Goal: Download file/media

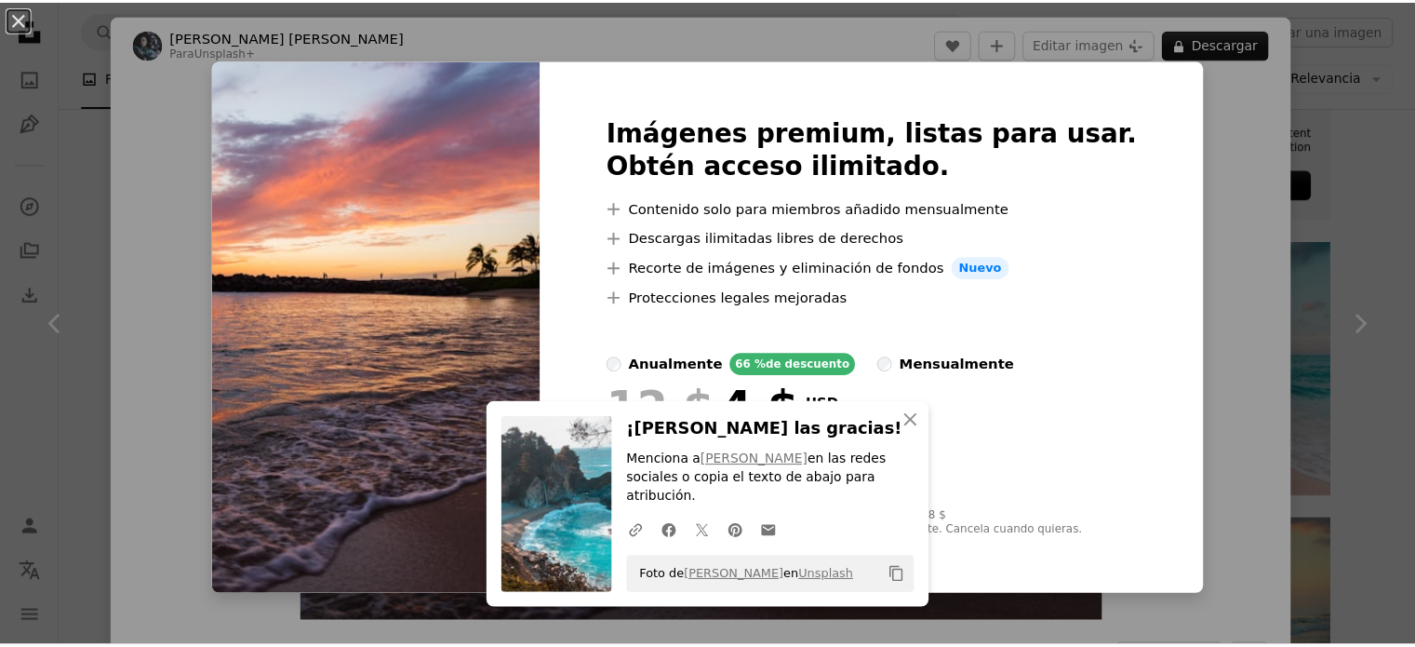
scroll to position [0, 279]
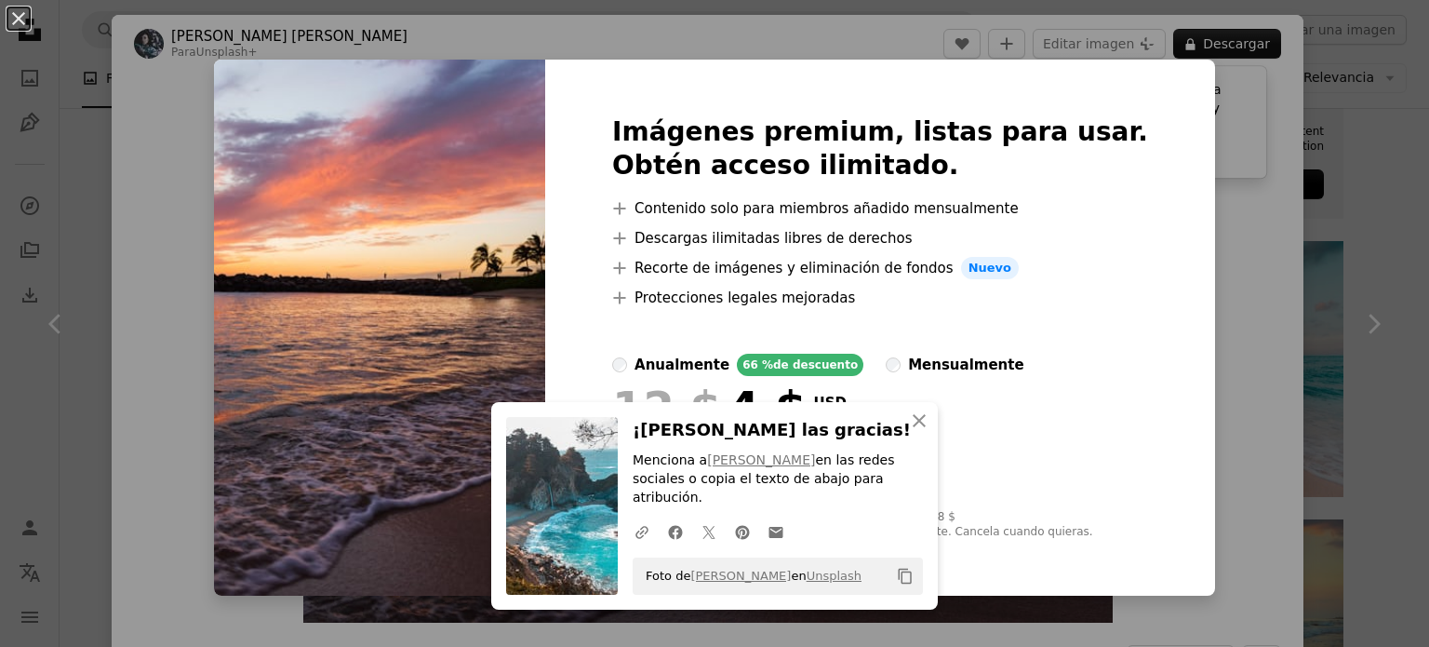
click at [1302, 291] on div "An X shape An X shape Cerrar ¡[PERSON_NAME] las gracias! Menciona a [PERSON_NAM…" at bounding box center [714, 323] width 1429 height 647
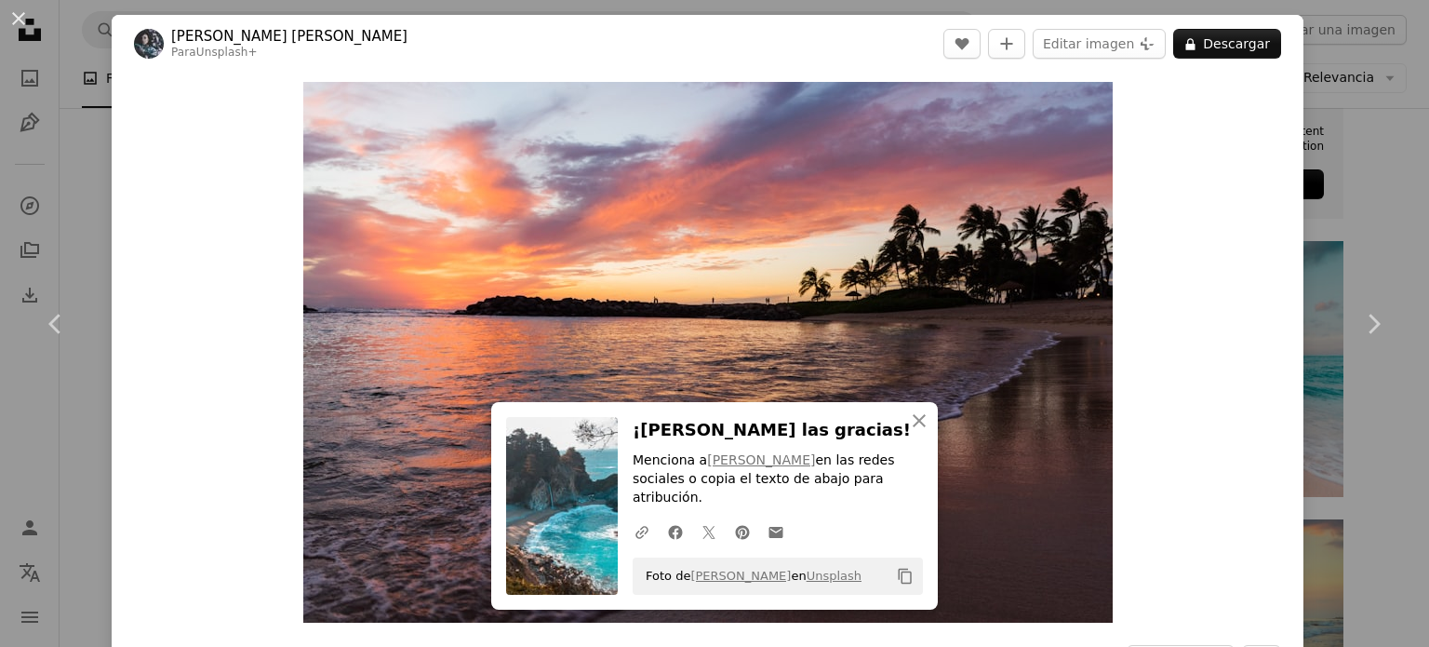
click at [1340, 447] on div "An X shape Chevron left Chevron right An X shape Cerrar ¡[PERSON_NAME] las grac…" at bounding box center [714, 323] width 1429 height 647
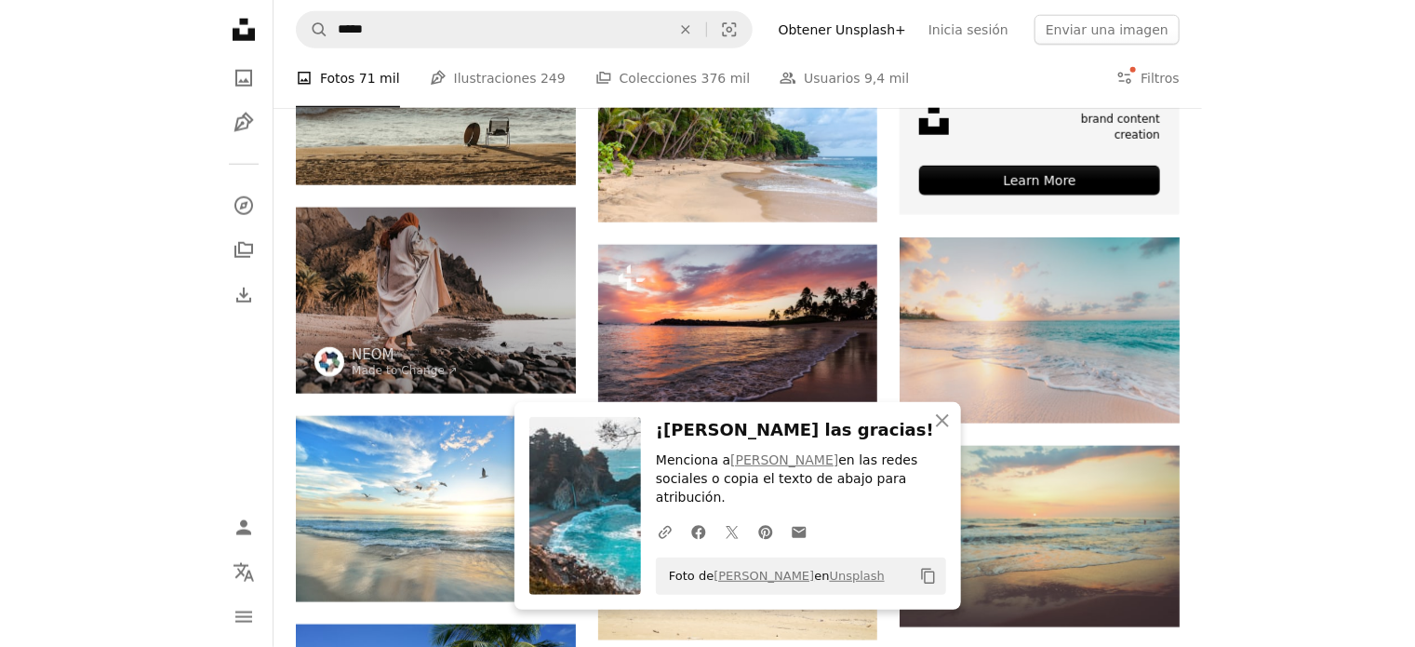
scroll to position [744, 0]
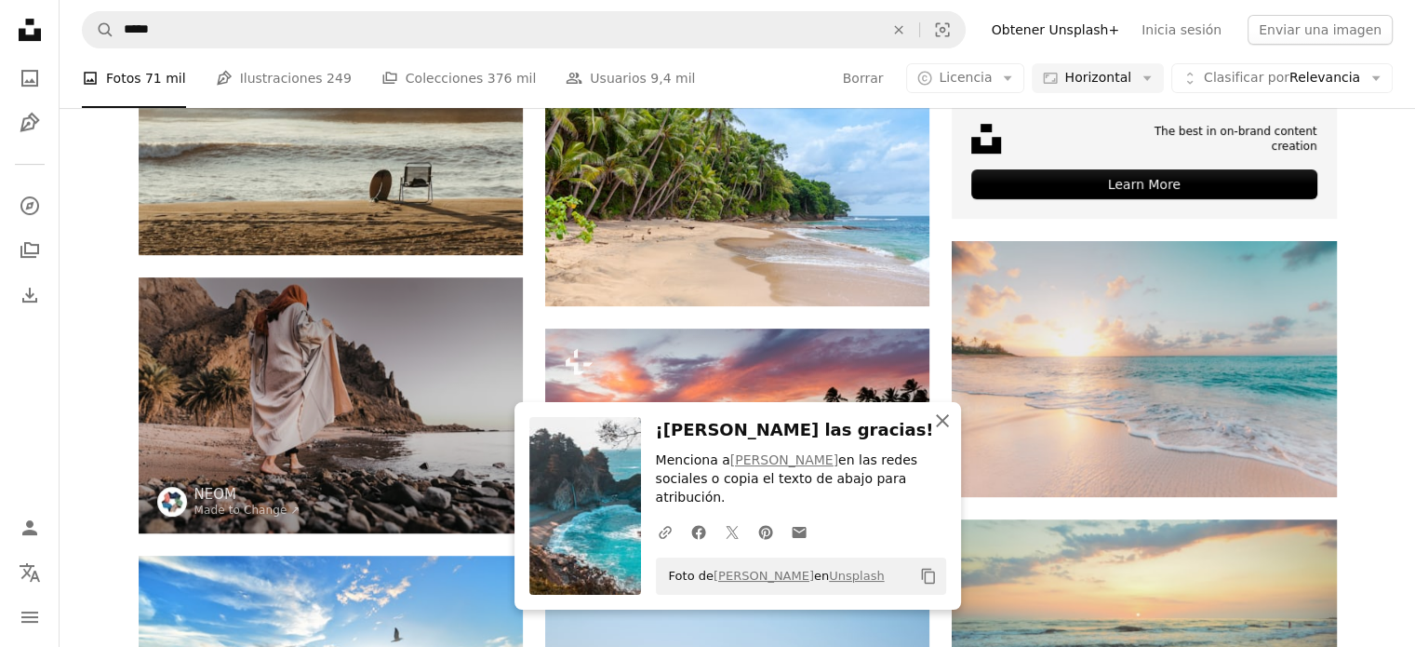
click at [938, 427] on icon "button" at bounding box center [942, 420] width 13 height 13
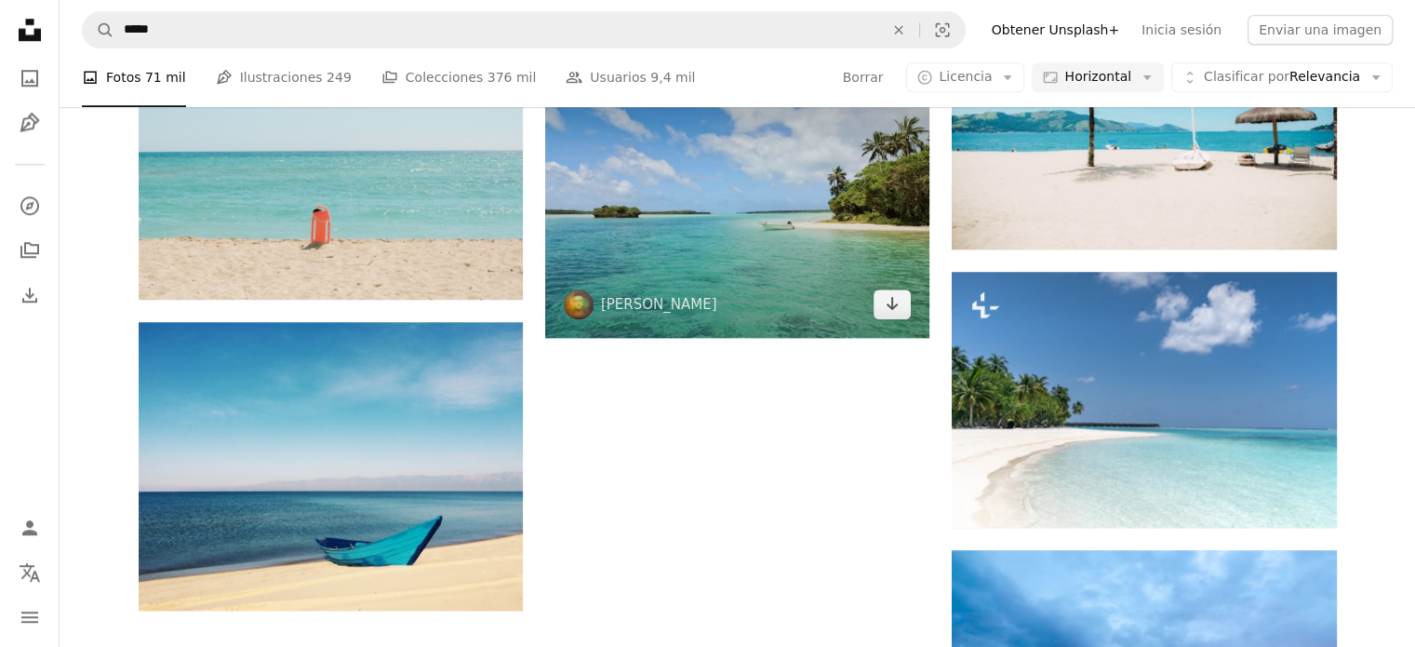
scroll to position [2031, 0]
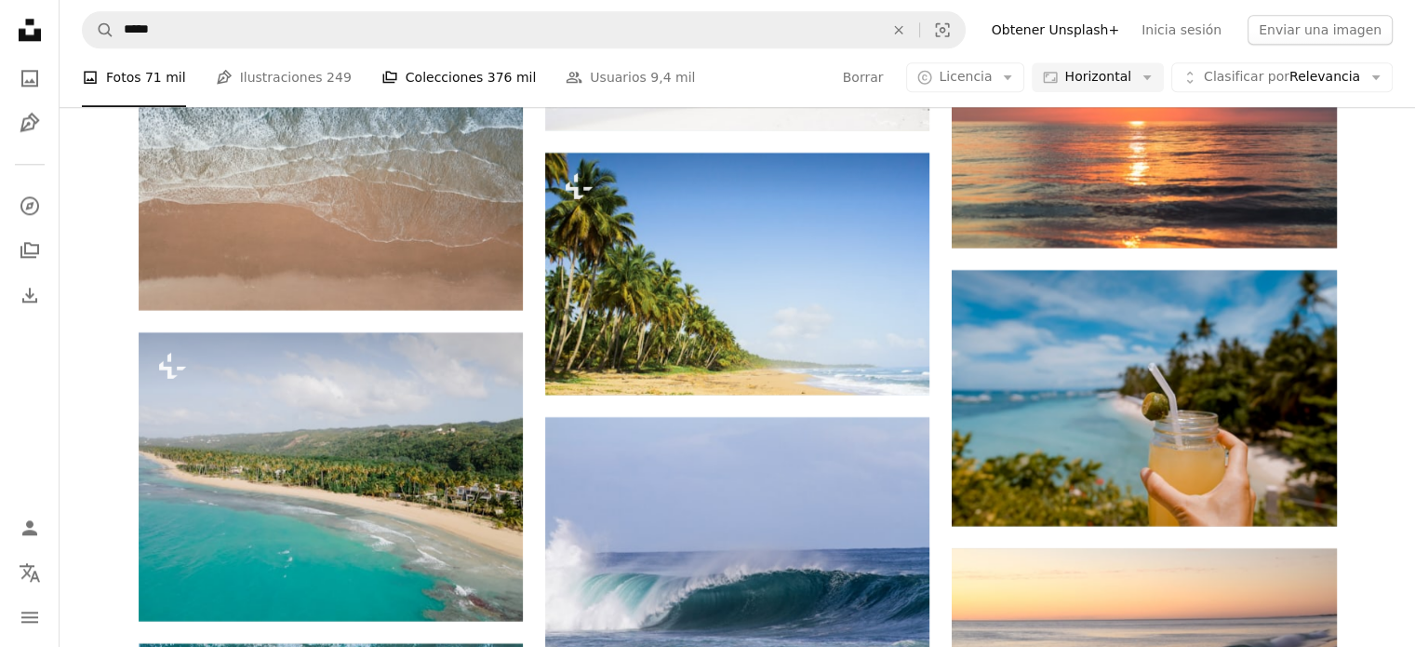
scroll to position [16407, 0]
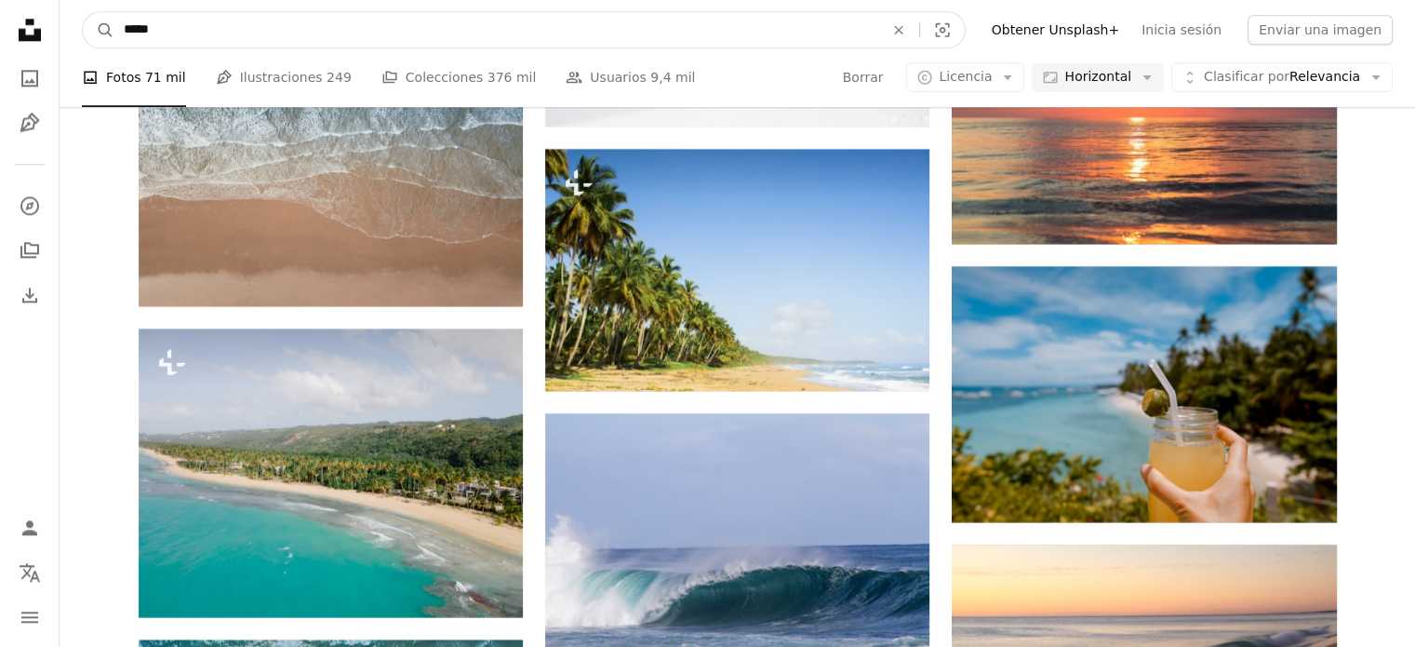
click at [481, 37] on input "*****" at bounding box center [496, 29] width 764 height 35
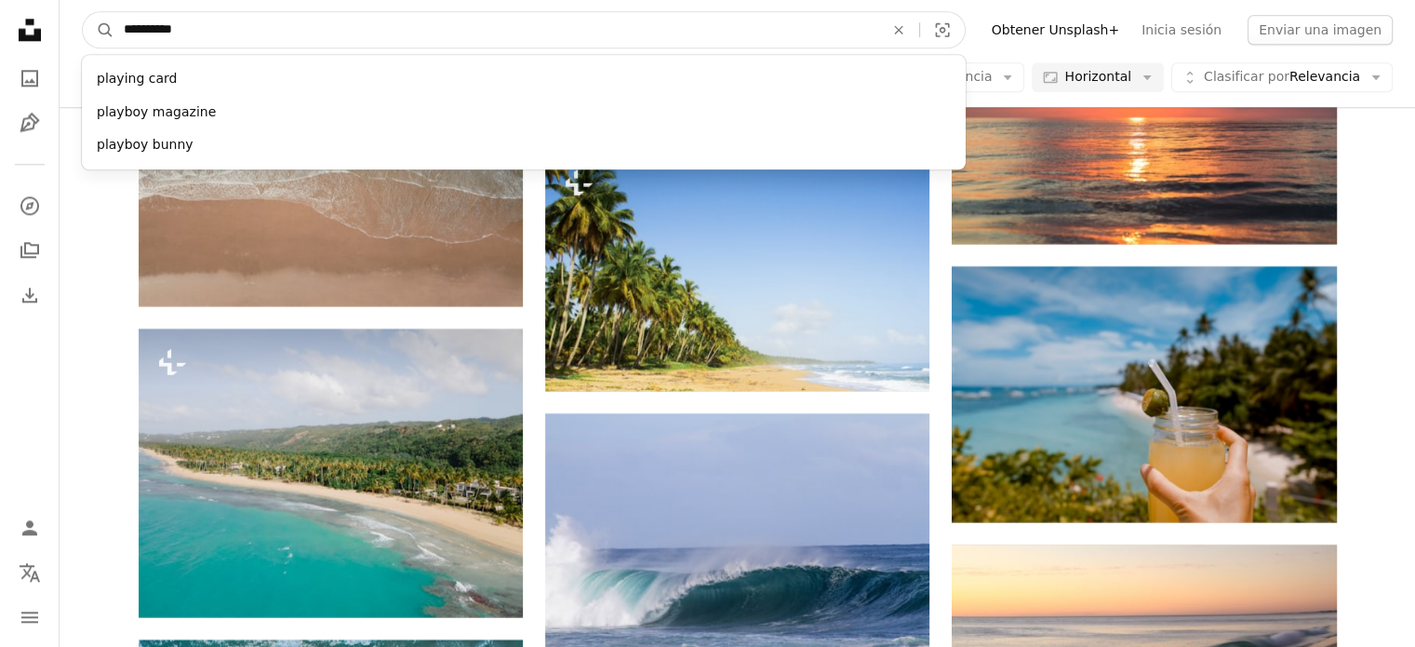
type input "**********"
click button "A magnifying glass" at bounding box center [99, 29] width 32 height 35
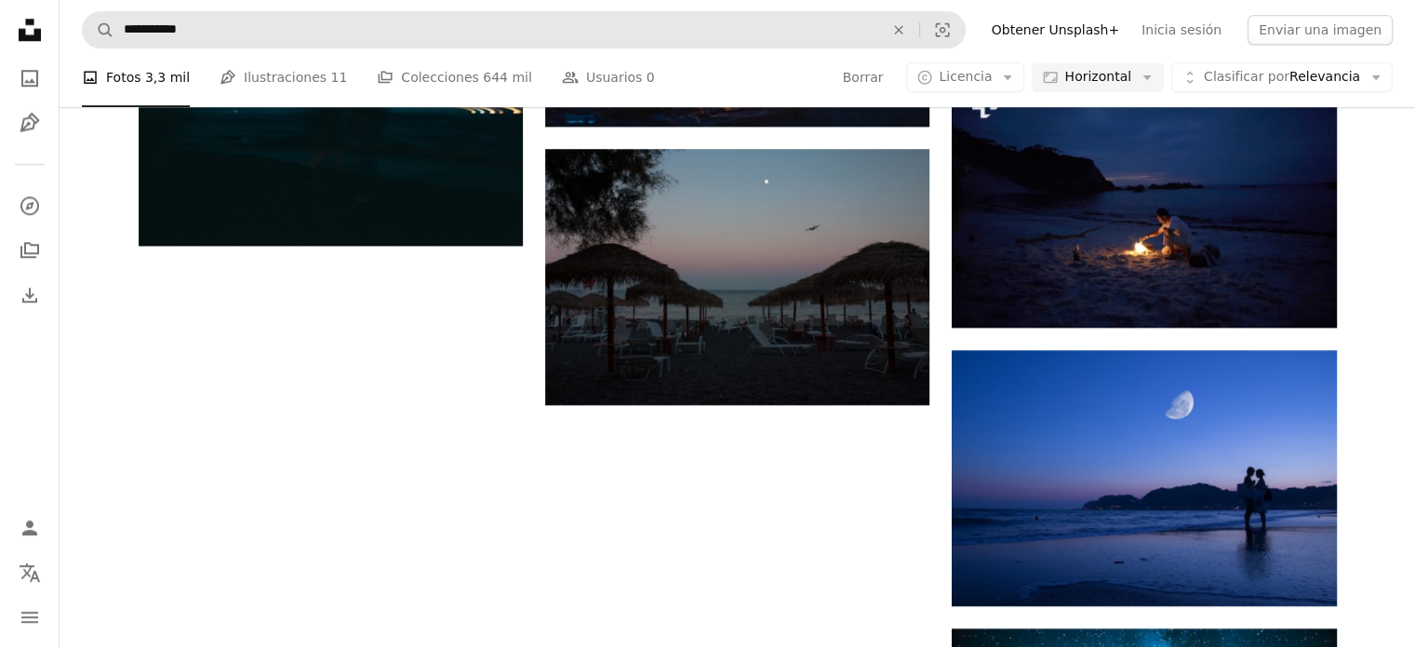
scroll to position [1994, 0]
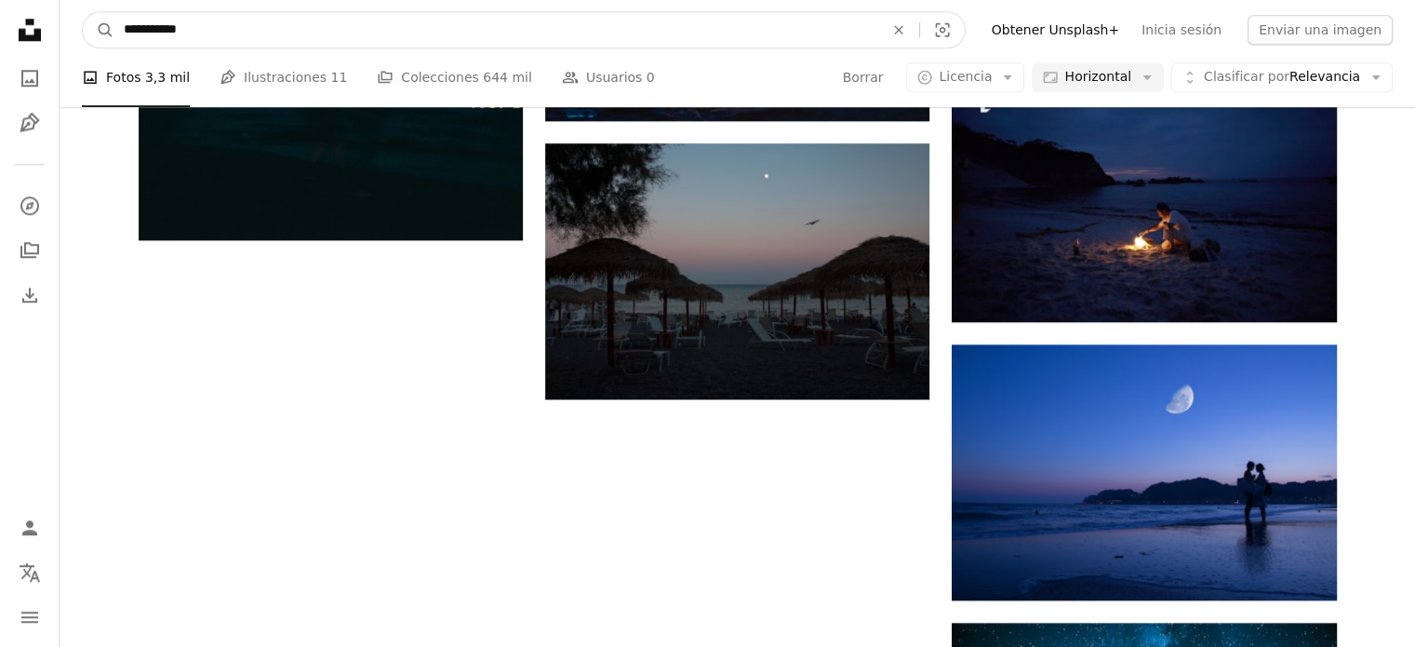
drag, startPoint x: 212, startPoint y: 24, endPoint x: 78, endPoint y: 23, distance: 134.0
click at [78, 23] on nav "**********" at bounding box center [738, 30] width 1356 height 60
type input "*********"
click button "A magnifying glass" at bounding box center [99, 29] width 32 height 35
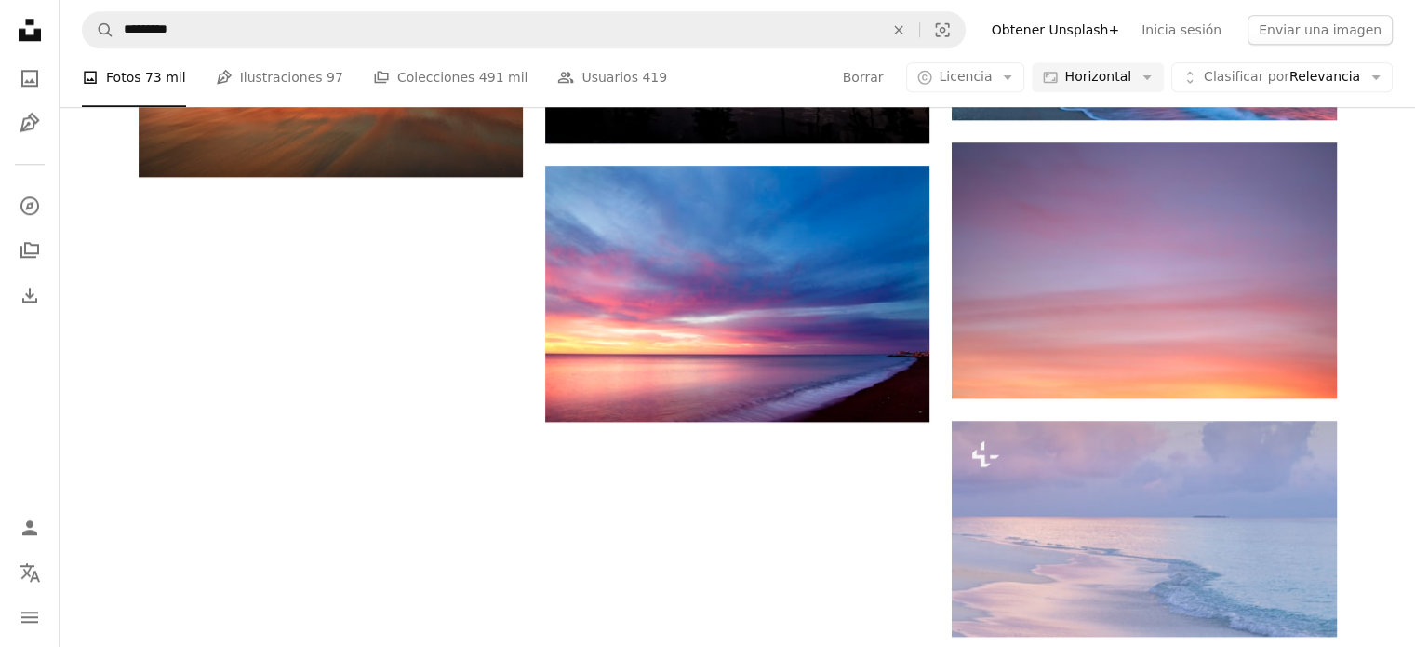
scroll to position [1920, 0]
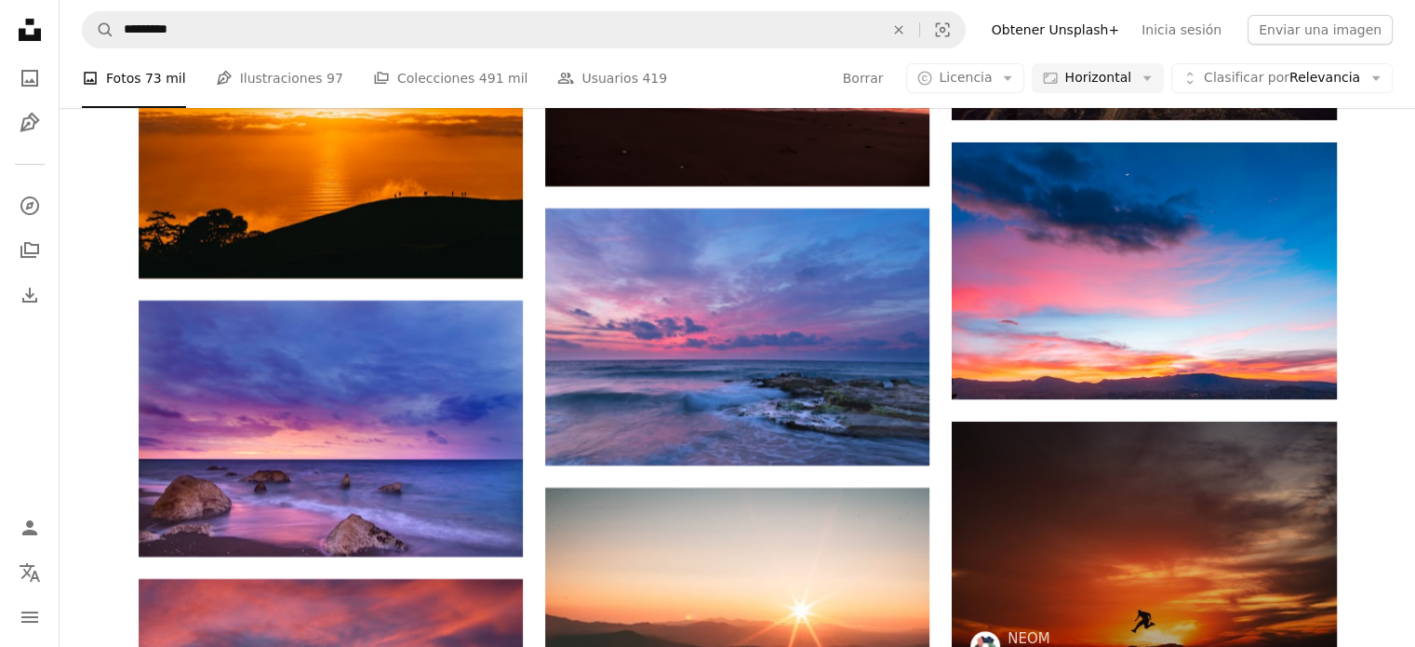
scroll to position [7875, 0]
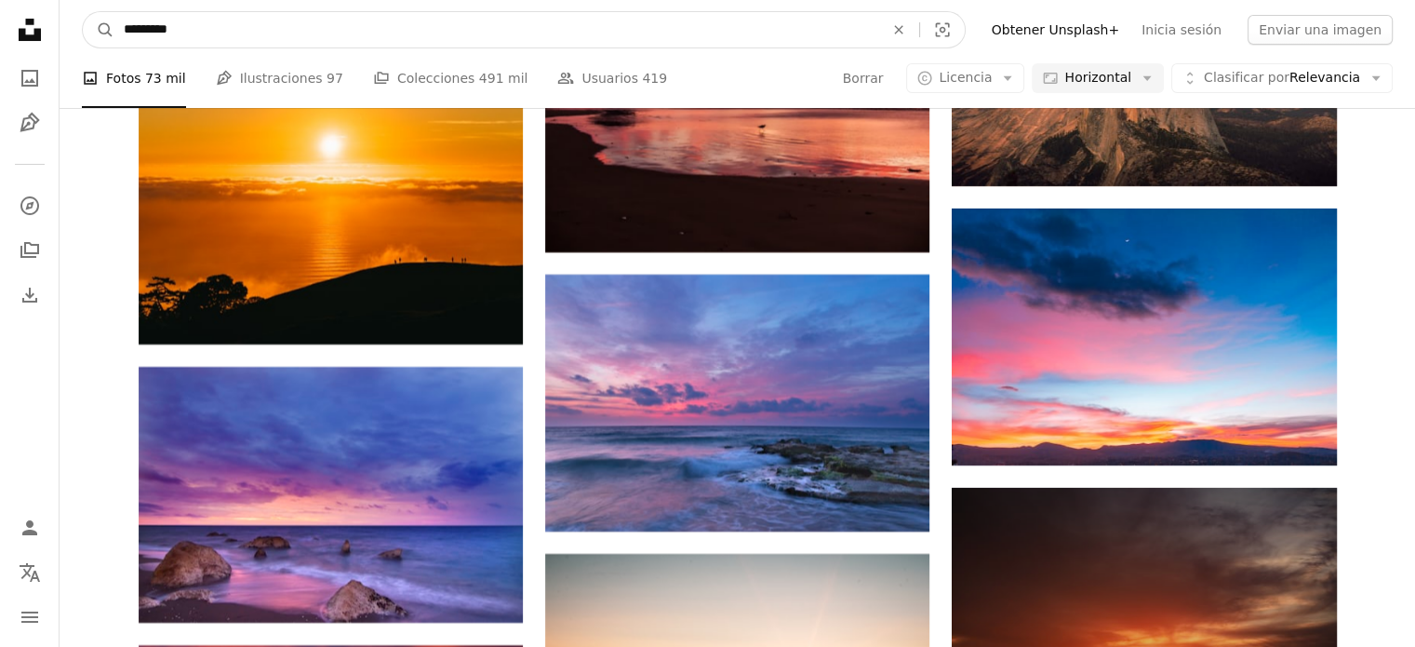
drag, startPoint x: 253, startPoint y: 21, endPoint x: 0, endPoint y: -12, distance: 255.3
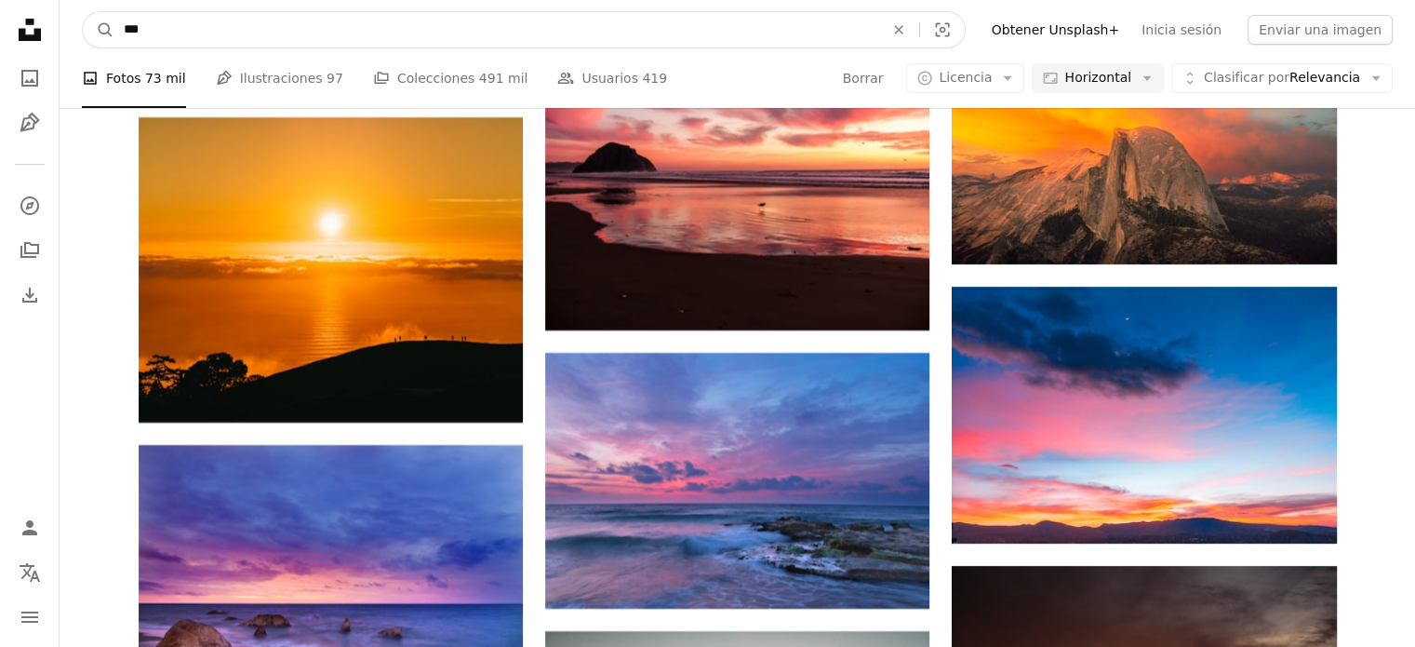
type input "****"
click button "A magnifying glass" at bounding box center [99, 29] width 32 height 35
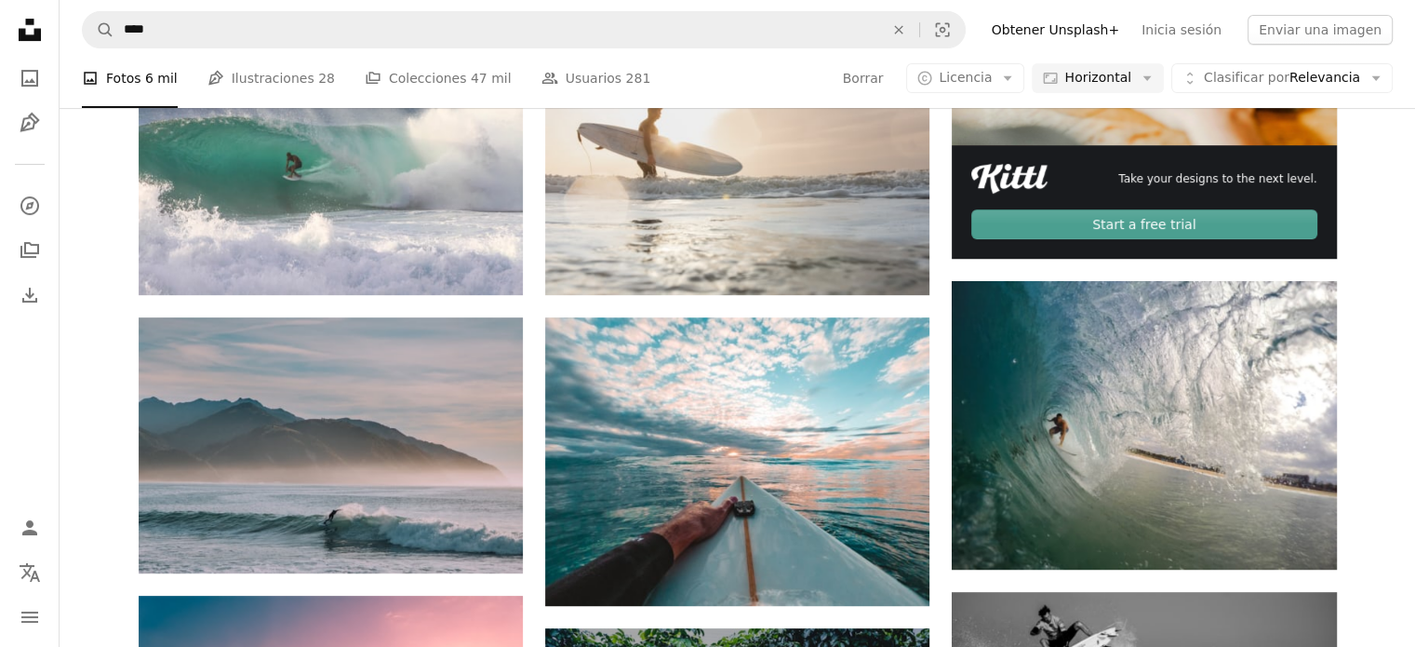
scroll to position [651, 0]
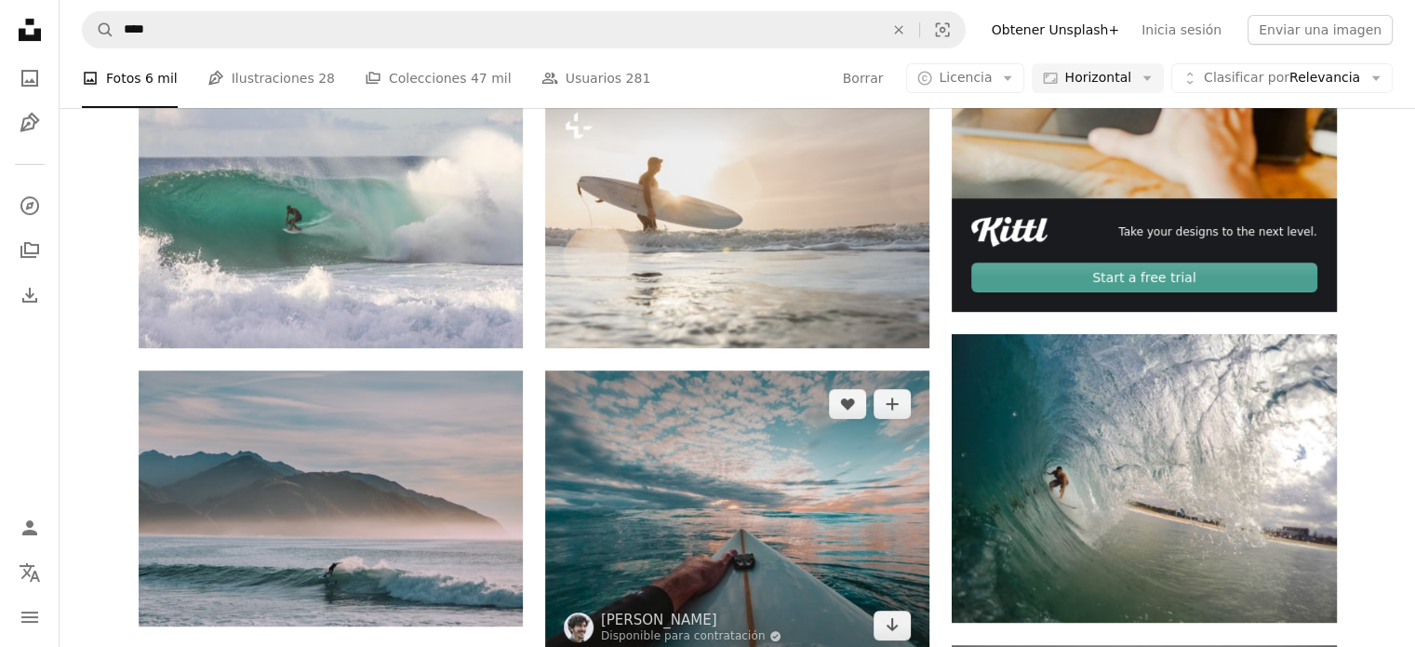
click at [845, 370] on img at bounding box center [737, 514] width 384 height 288
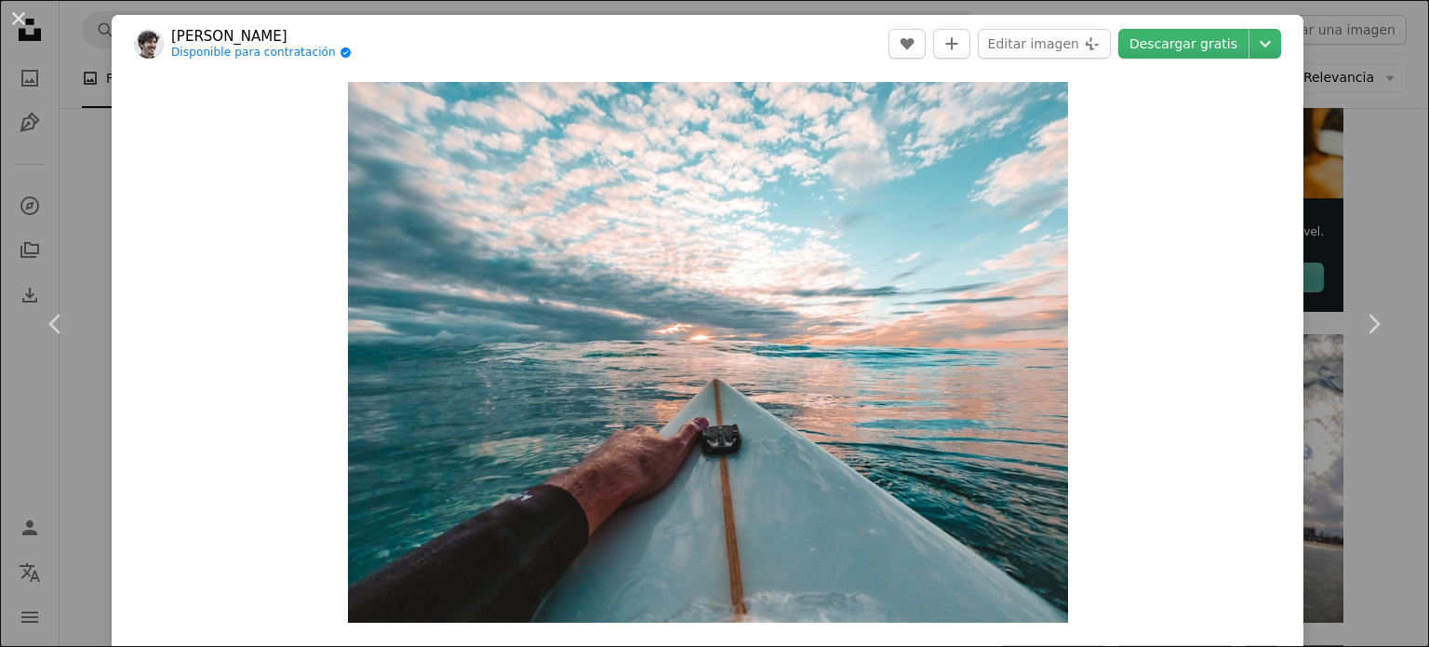
click at [1355, 516] on div "An X shape Chevron left Chevron right [PERSON_NAME] Disponible para contratació…" at bounding box center [714, 323] width 1429 height 647
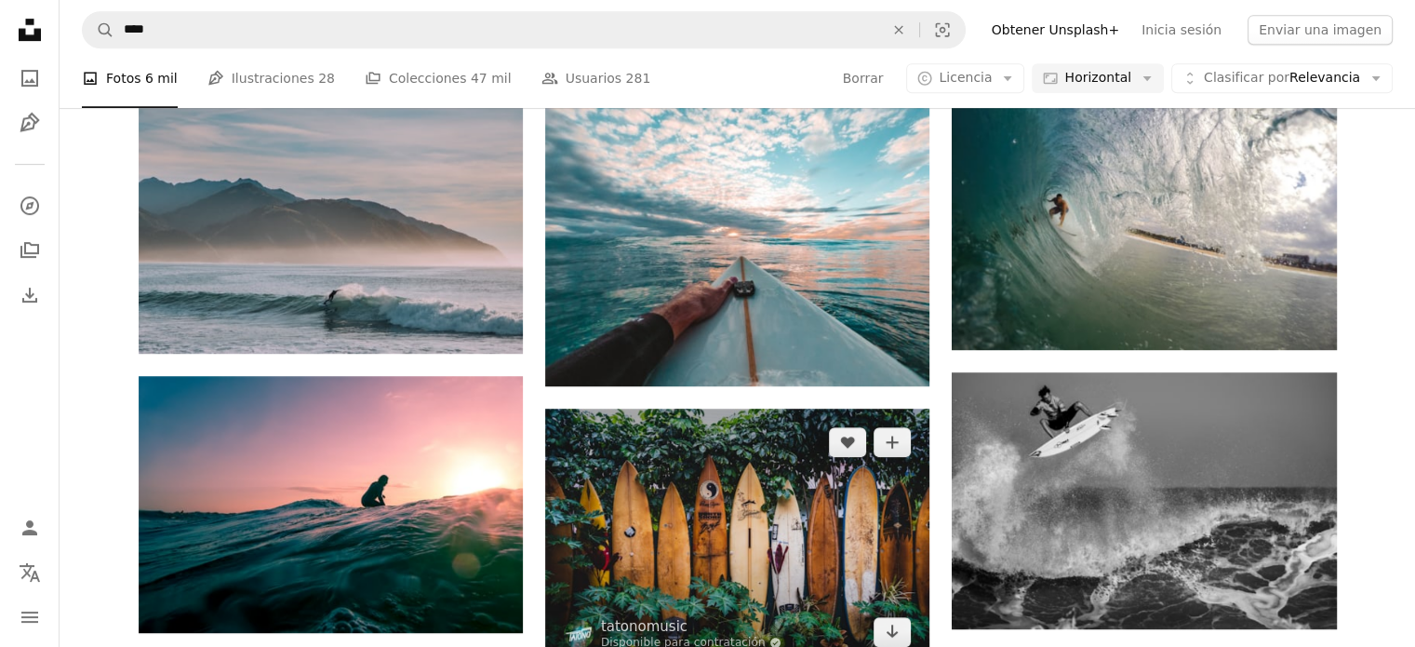
scroll to position [930, 0]
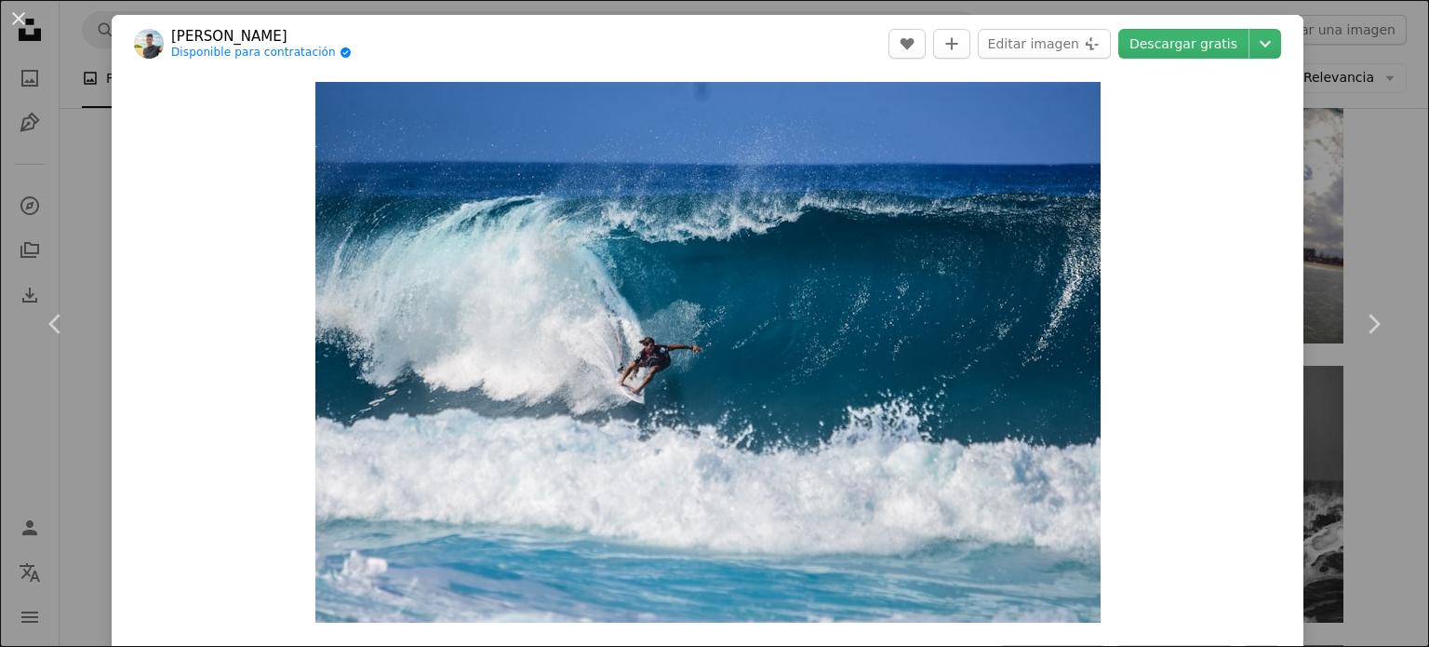
click at [1338, 487] on div "An X shape Chevron left Chevron right [PERSON_NAME] Disponible para contratació…" at bounding box center [714, 323] width 1429 height 647
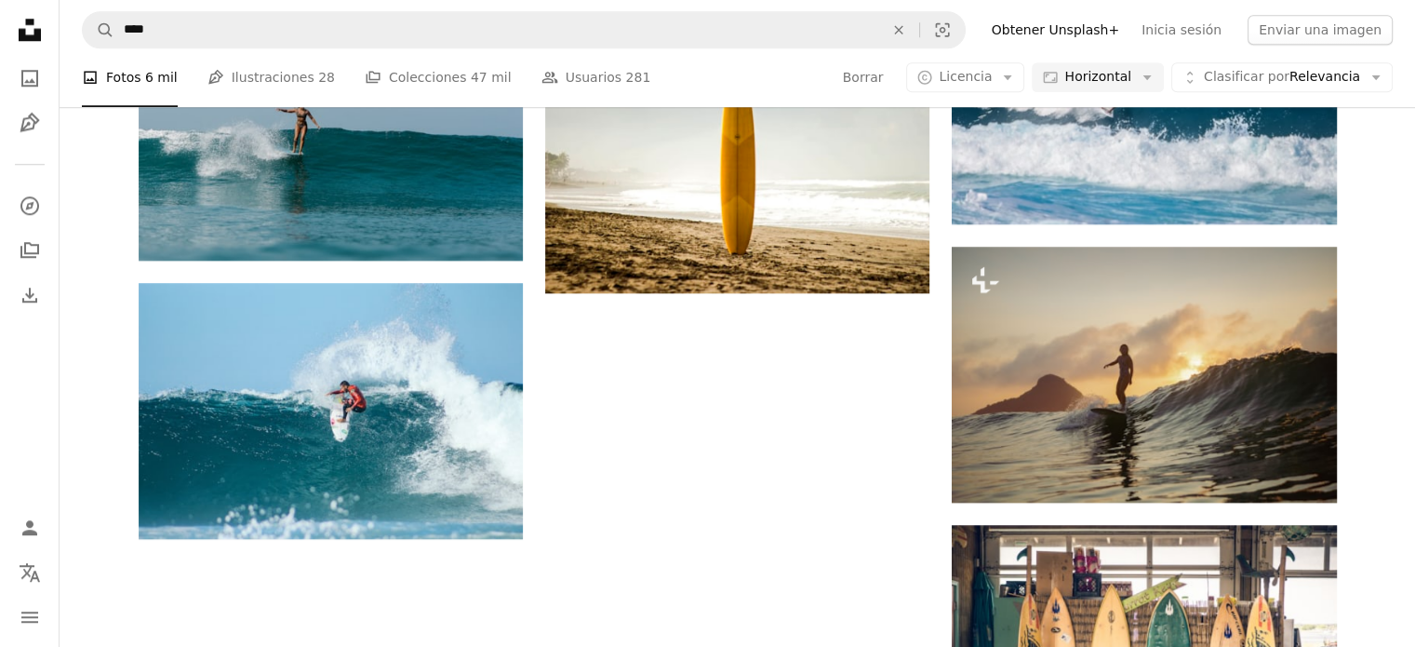
scroll to position [1861, 0]
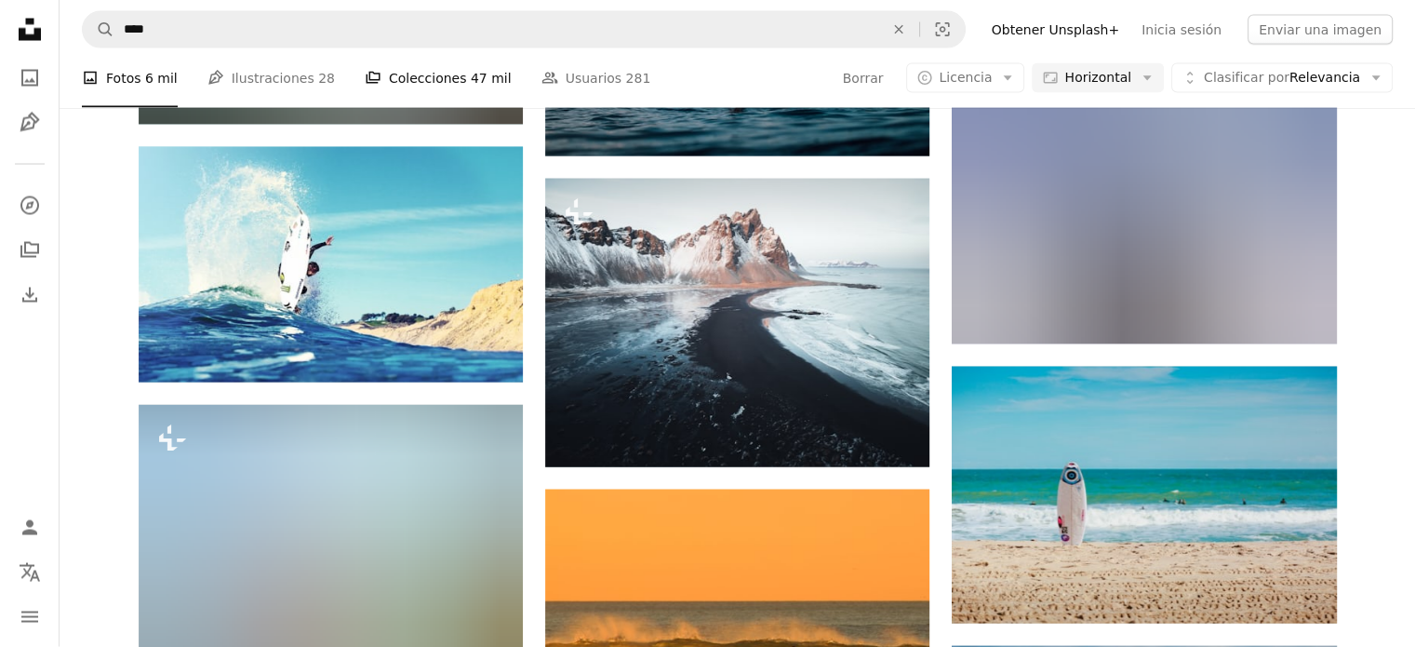
scroll to position [11352, 0]
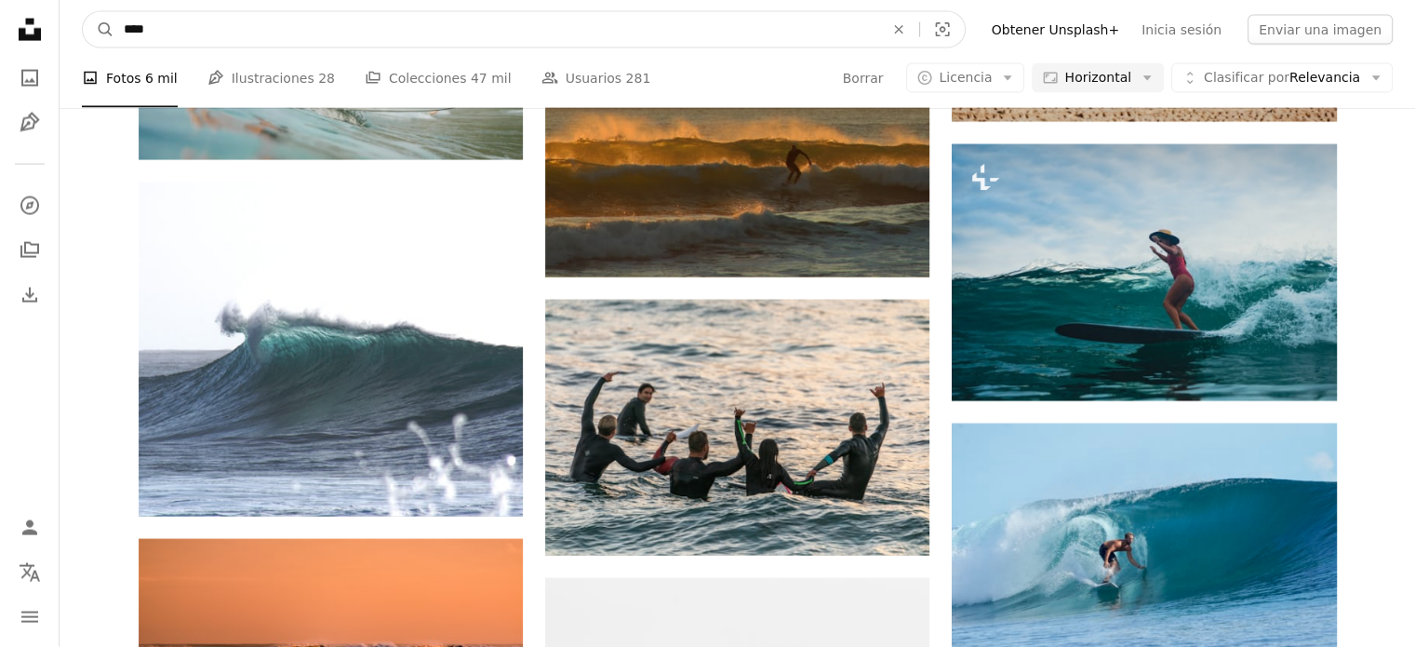
click at [412, 23] on input "****" at bounding box center [496, 29] width 764 height 35
type input "**********"
click button "A magnifying glass" at bounding box center [99, 29] width 32 height 35
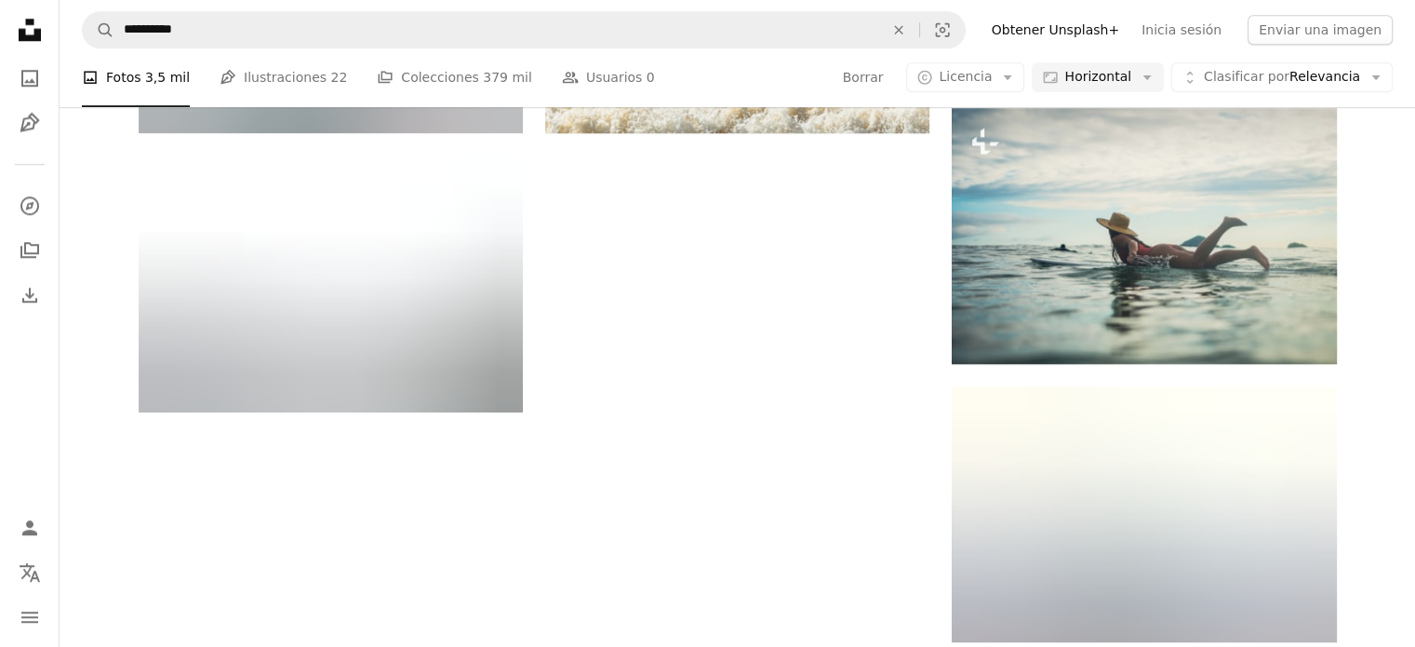
scroll to position [1953, 0]
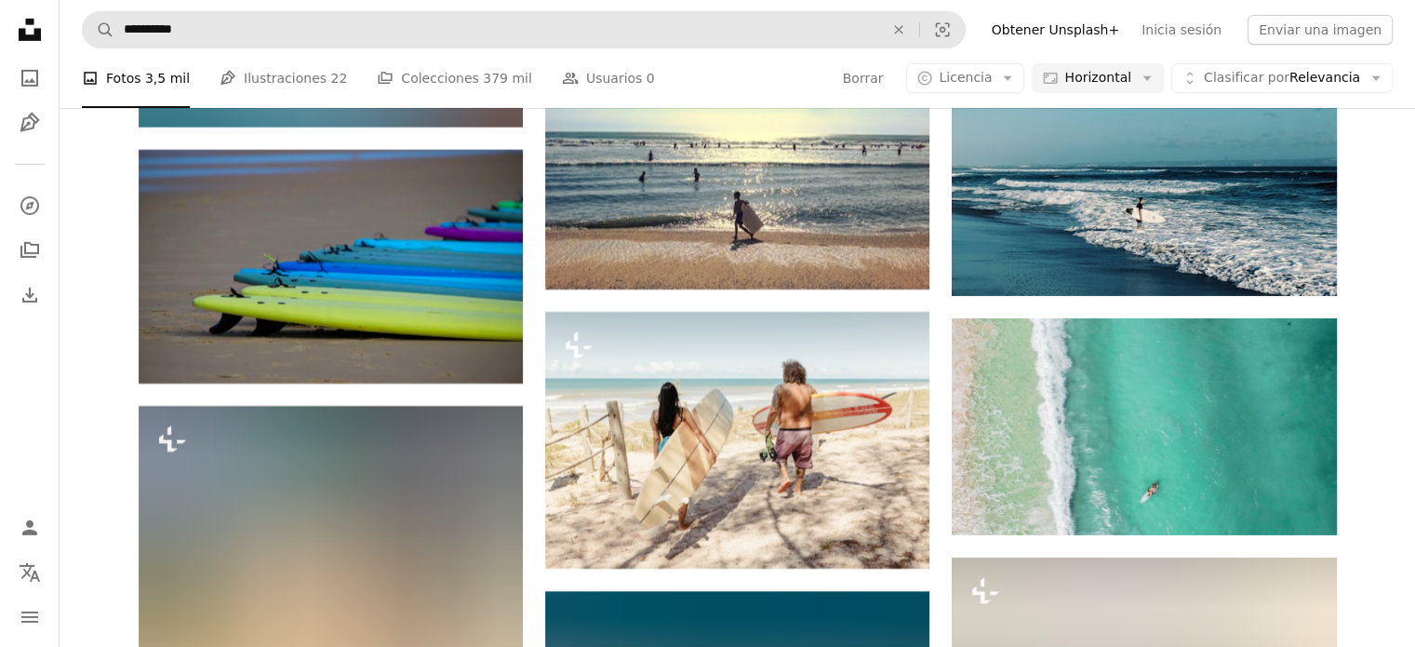
scroll to position [6699, 0]
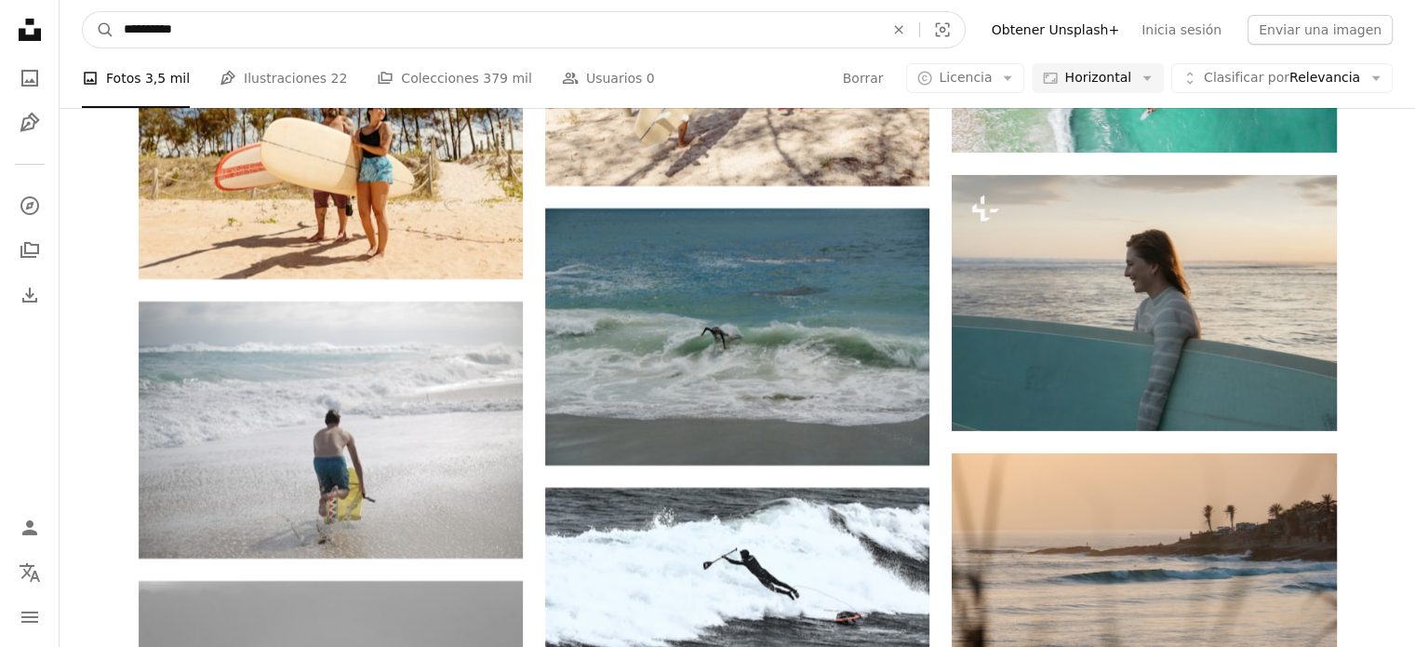
drag, startPoint x: 219, startPoint y: 21, endPoint x: 0, endPoint y: 15, distance: 218.8
type input "**********"
click button "A magnifying glass" at bounding box center [99, 29] width 32 height 35
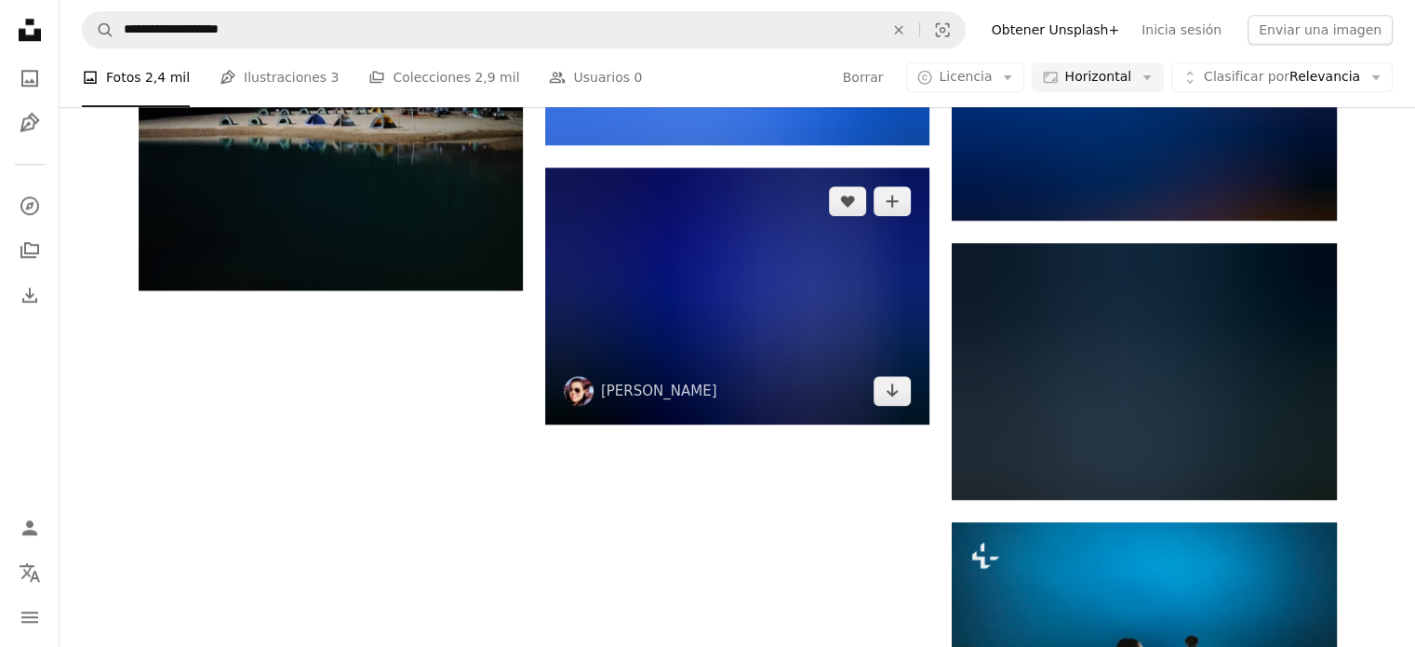
scroll to position [1861, 0]
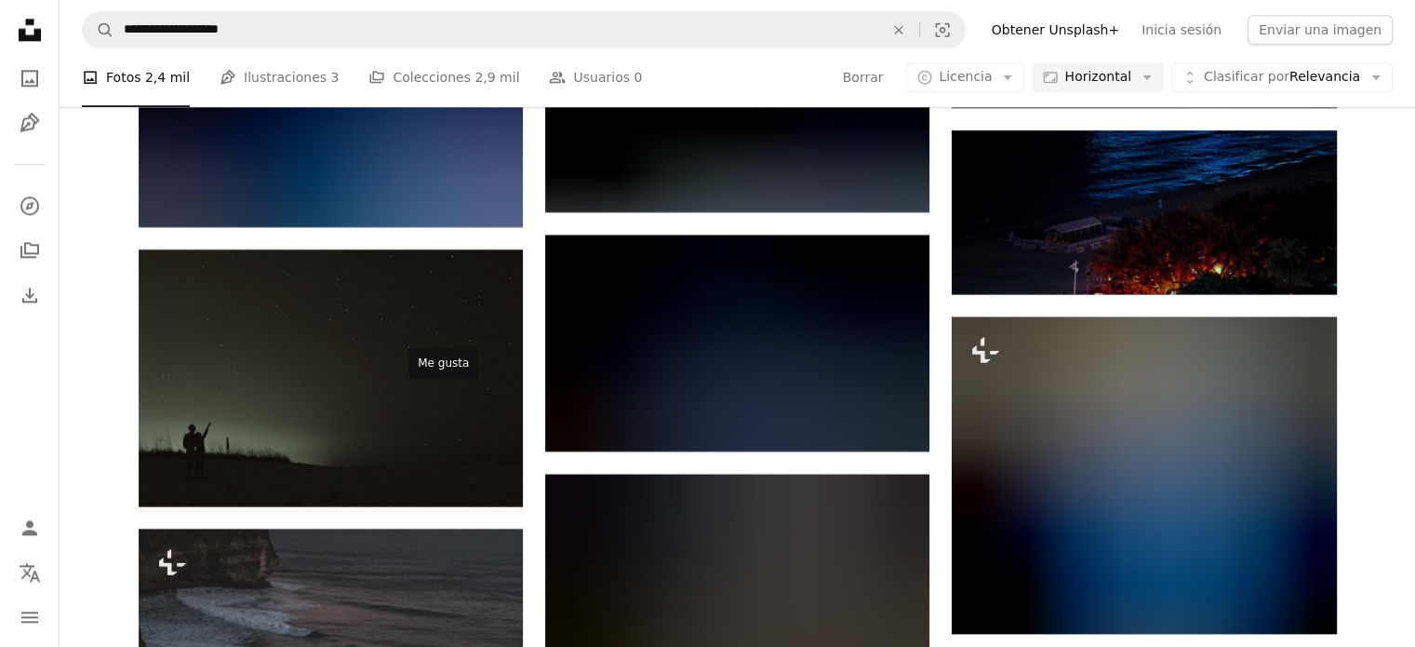
scroll to position [9677, 0]
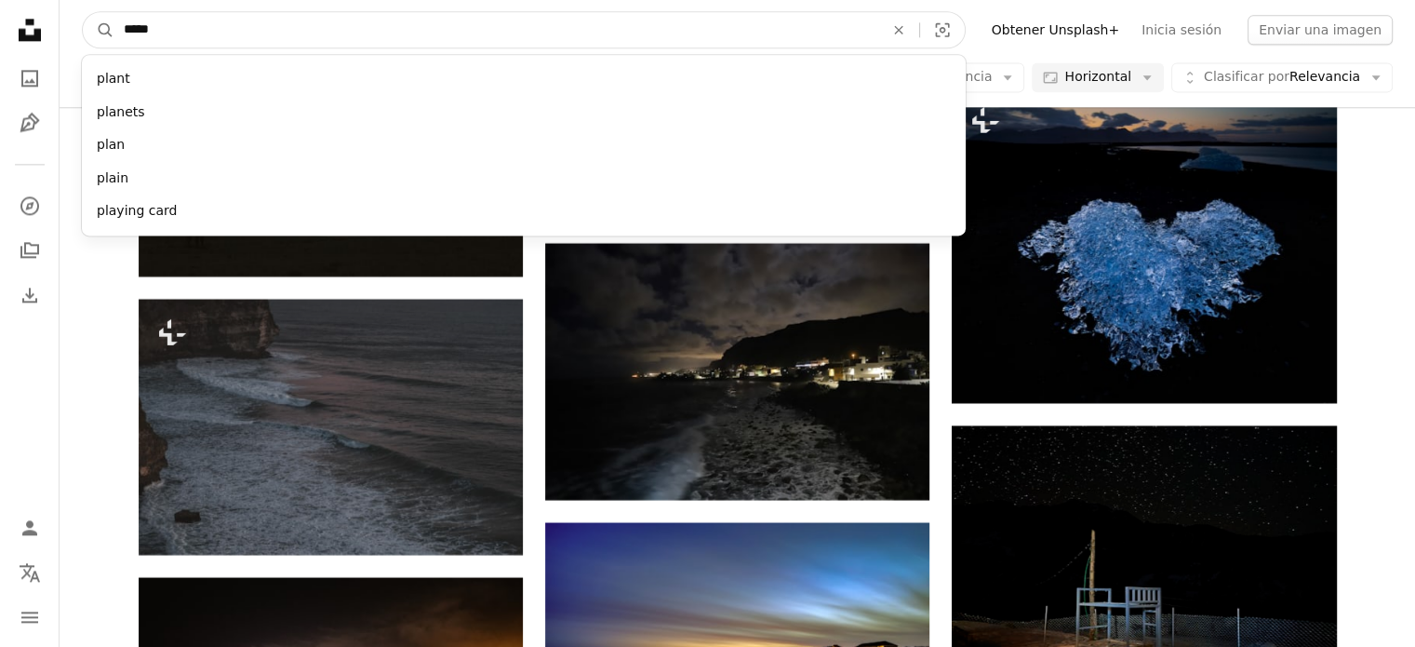
type input "*****"
click at [83, 12] on button "A magnifying glass" at bounding box center [99, 29] width 32 height 35
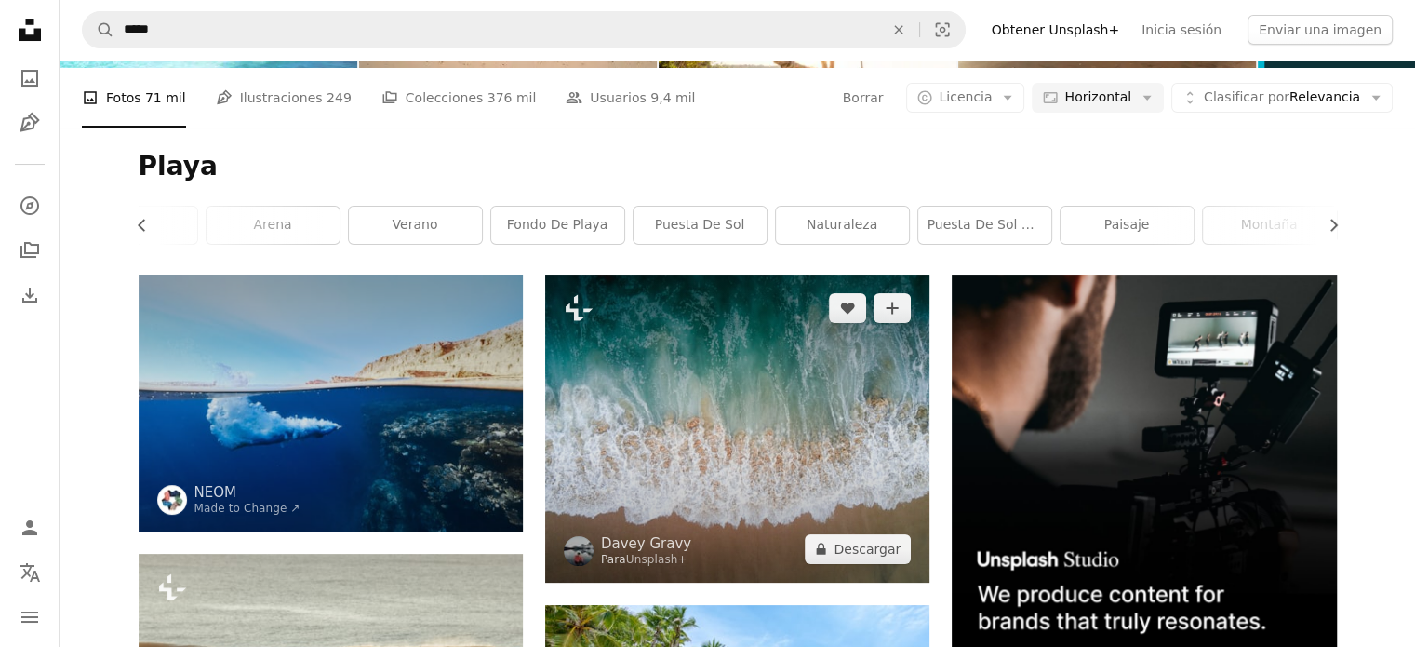
scroll to position [93, 0]
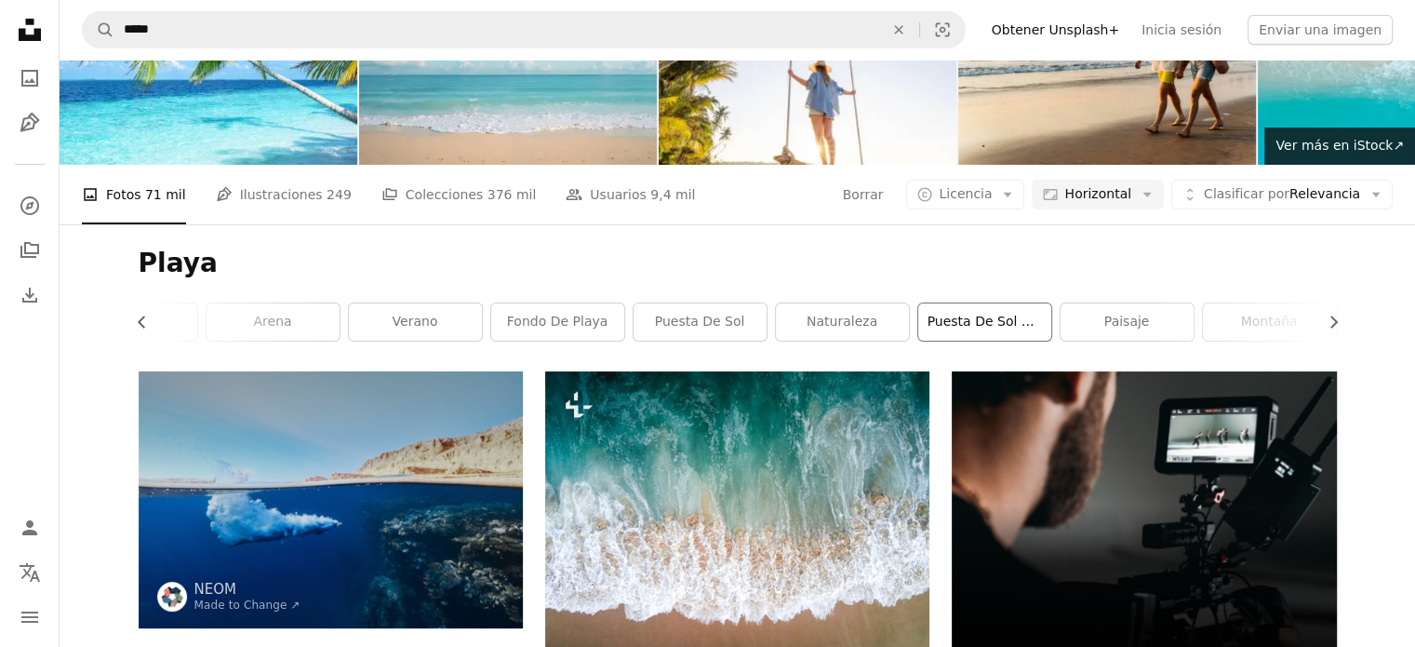
click at [1011, 303] on link "puesta de sol en la playa" at bounding box center [984, 321] width 133 height 37
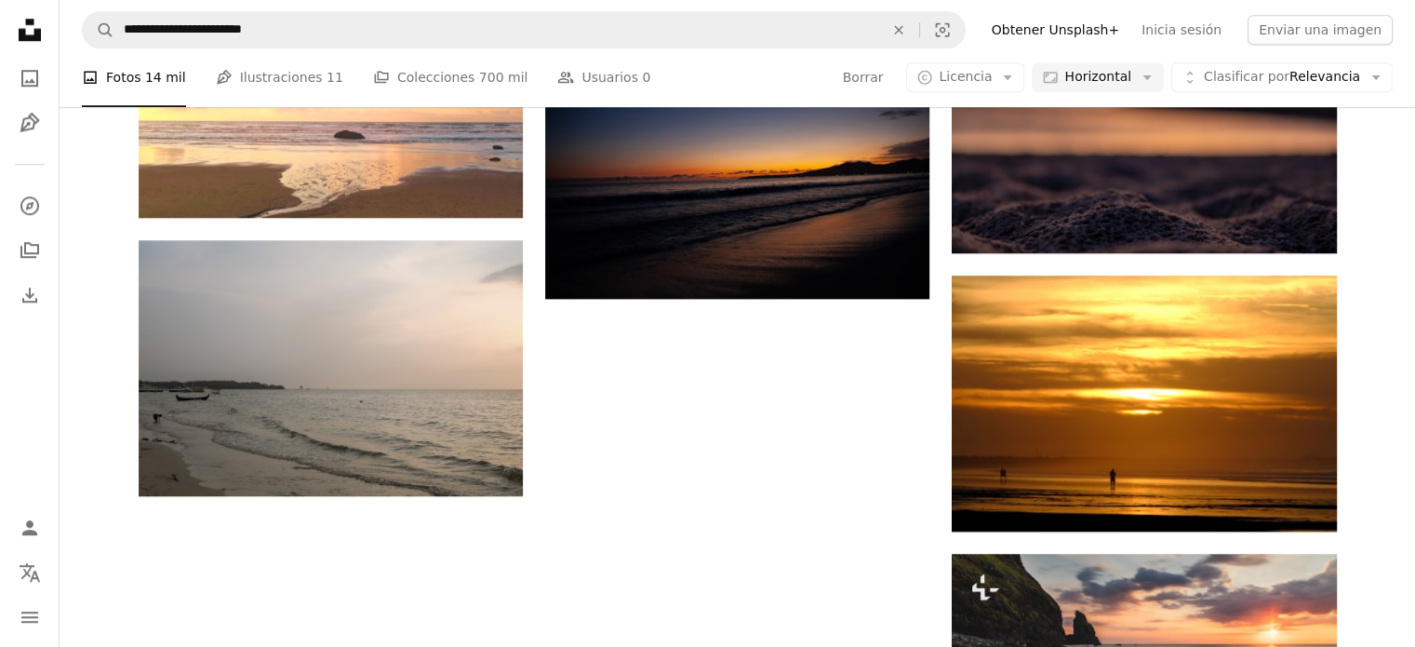
scroll to position [1861, 0]
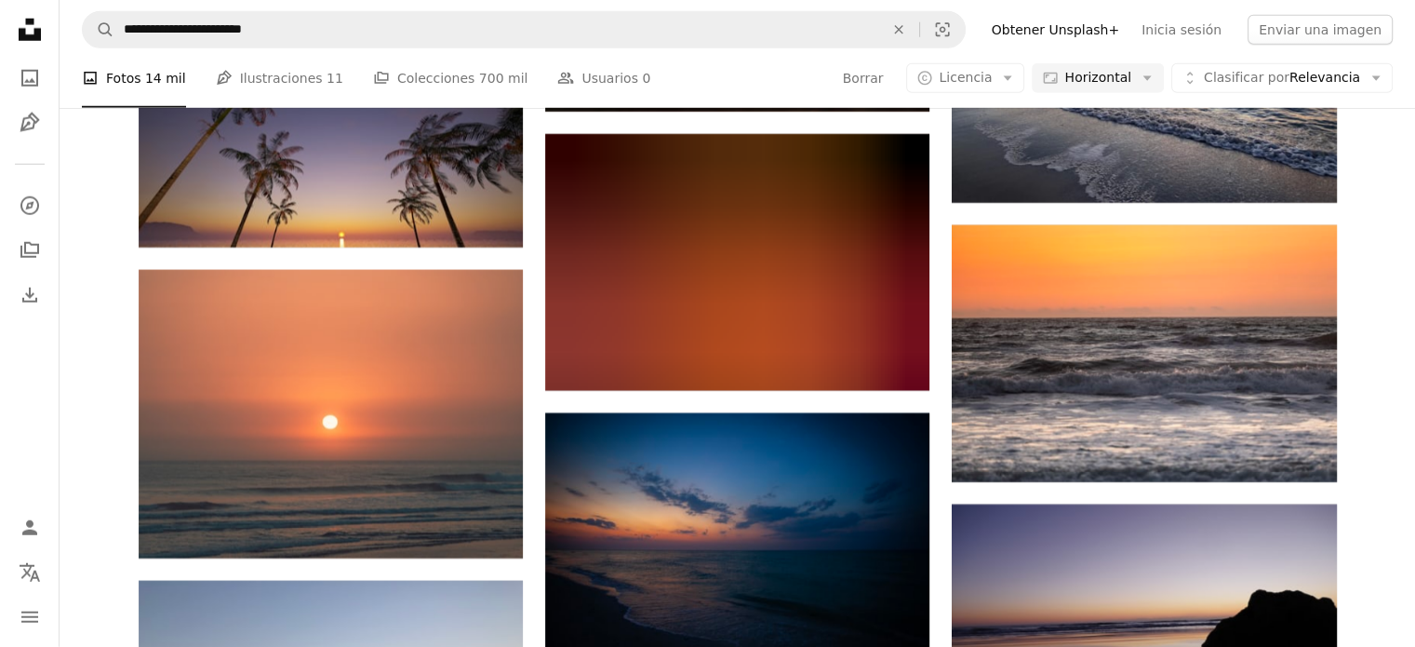
scroll to position [0, 0]
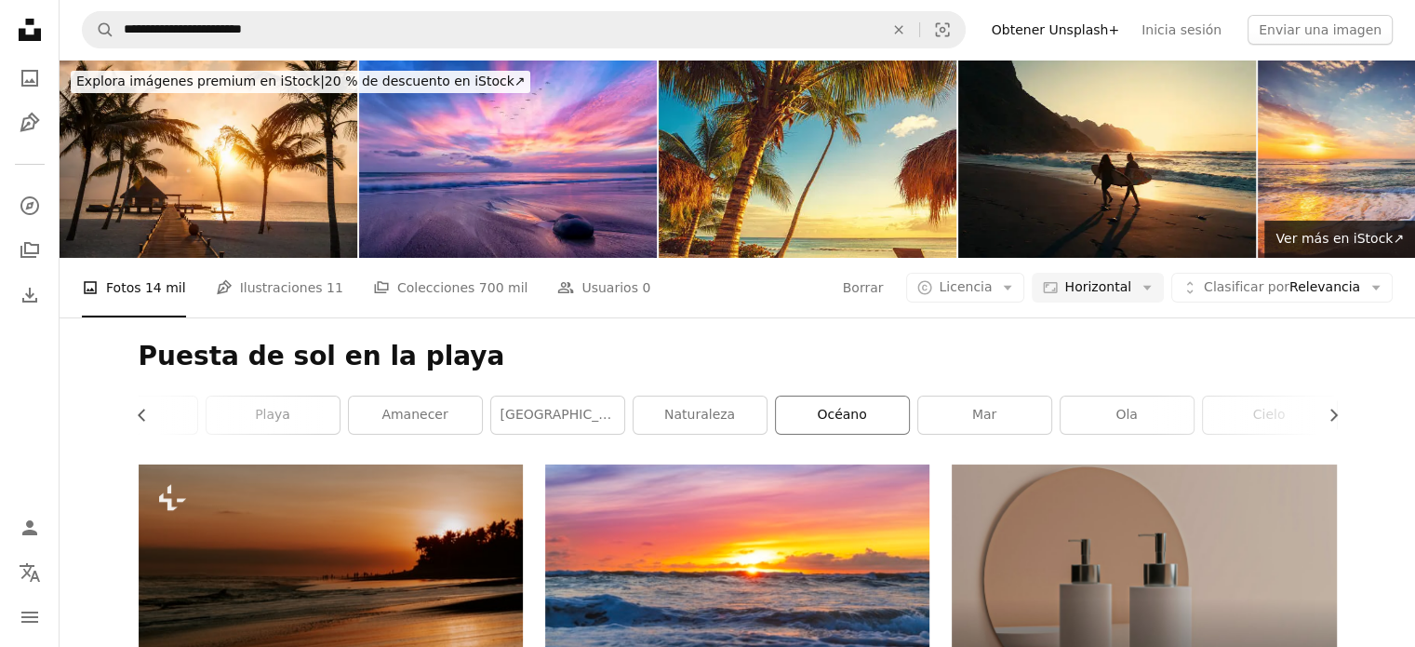
click at [798, 396] on link "océano" at bounding box center [842, 414] width 133 height 37
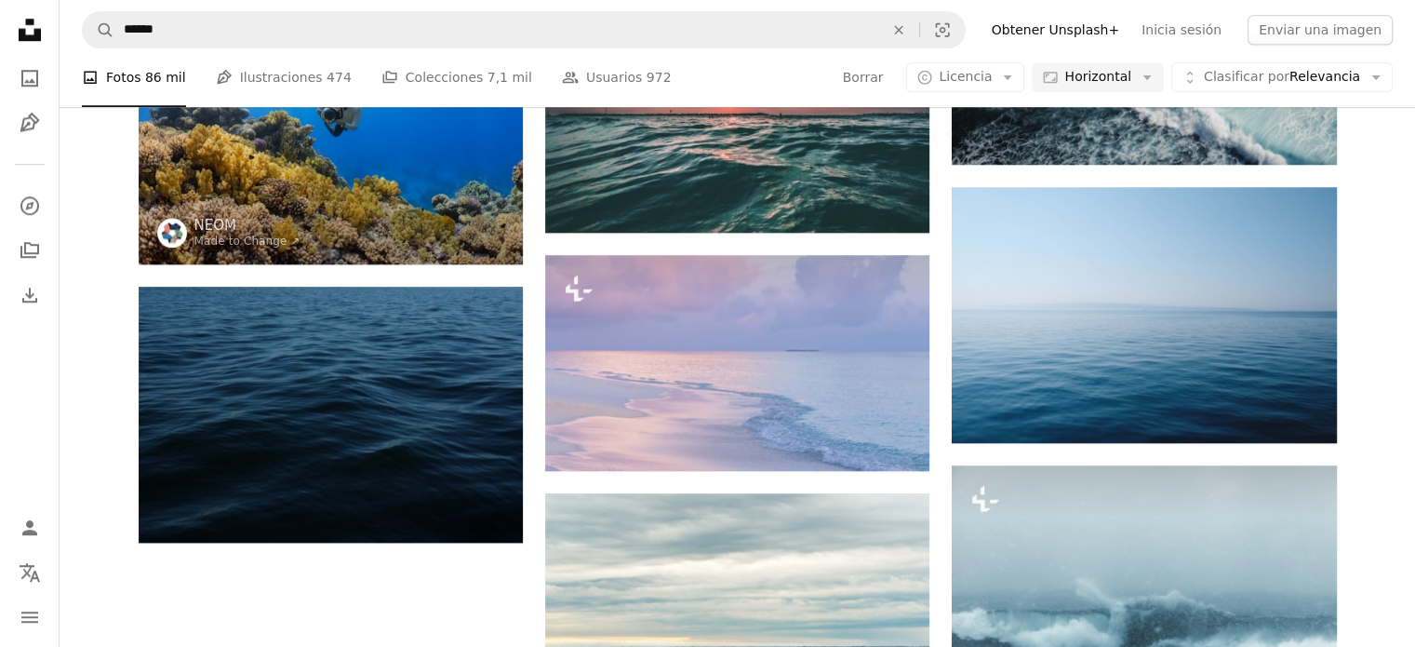
scroll to position [1954, 0]
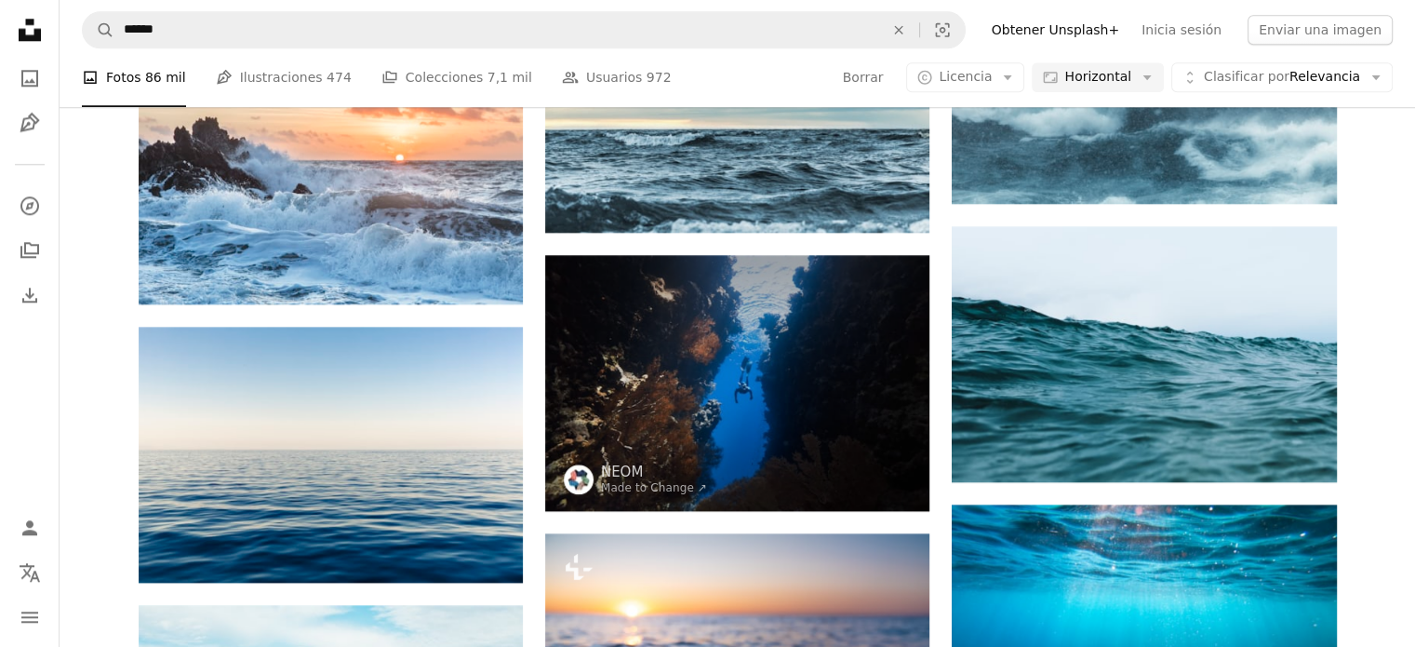
scroll to position [0, 0]
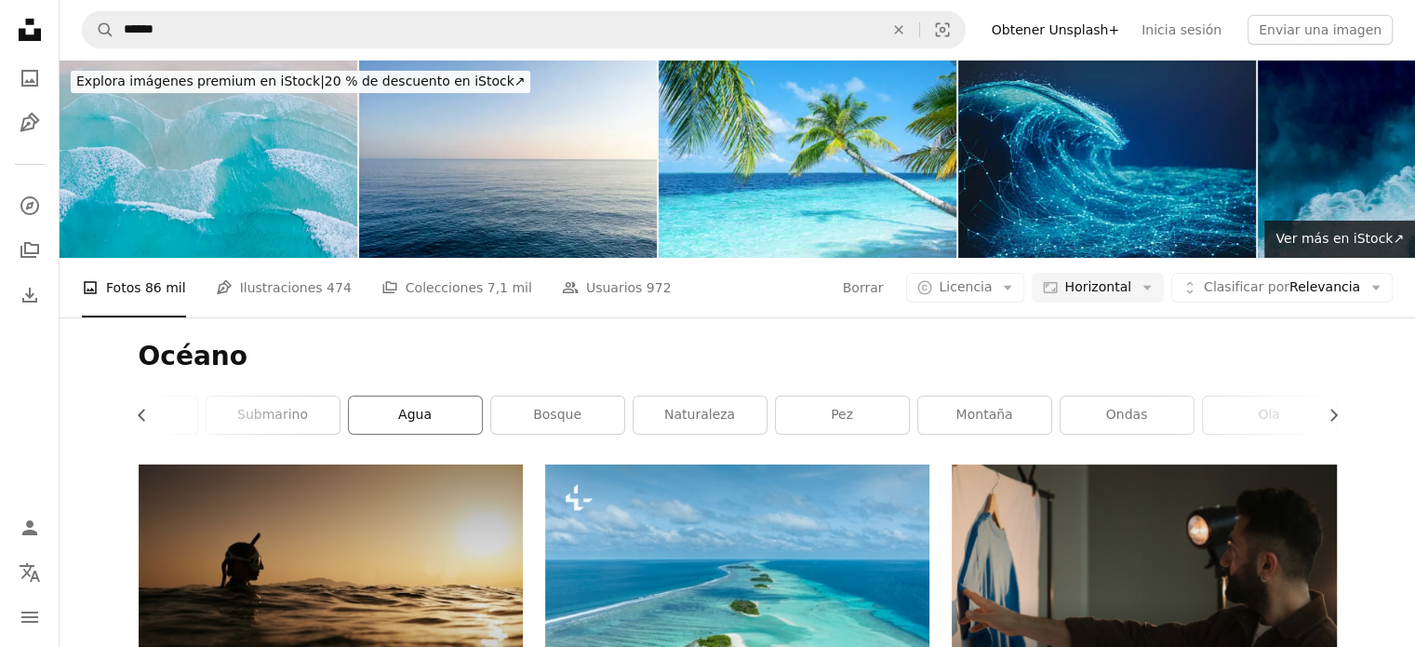
click at [380, 396] on link "agua" at bounding box center [415, 414] width 133 height 37
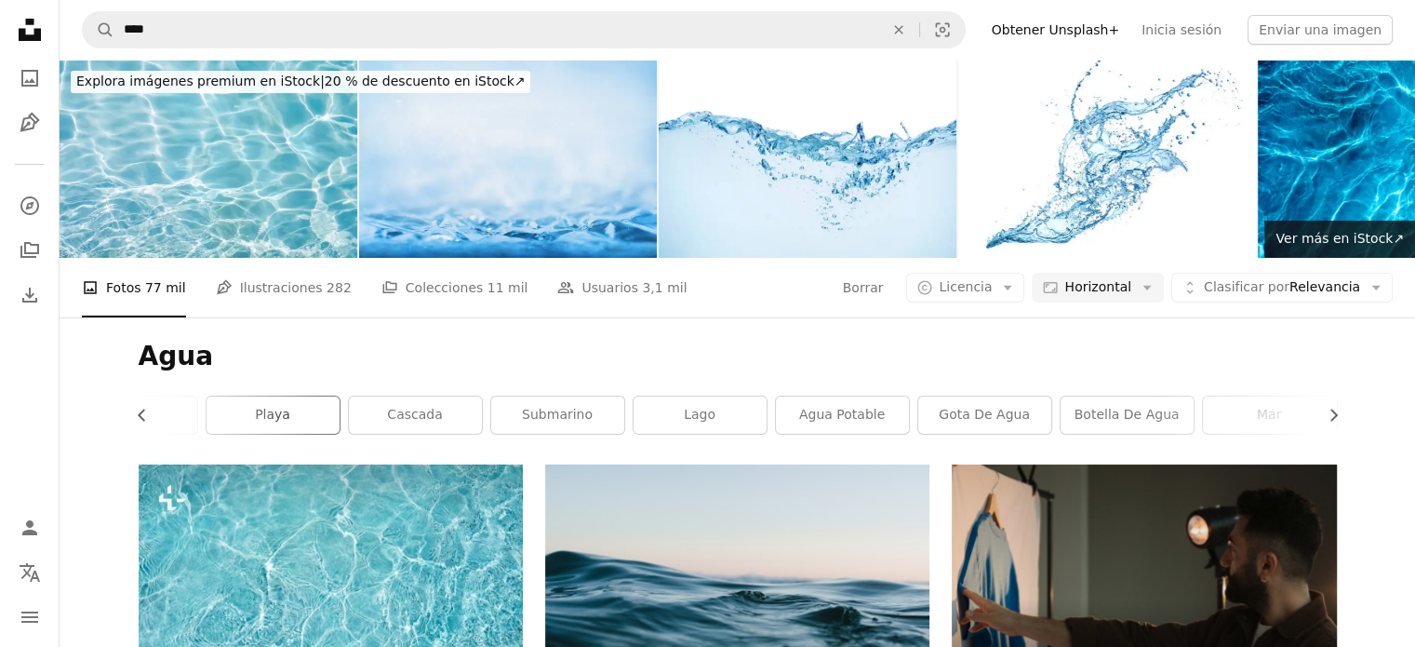
click at [312, 396] on link "playa" at bounding box center [273, 414] width 133 height 37
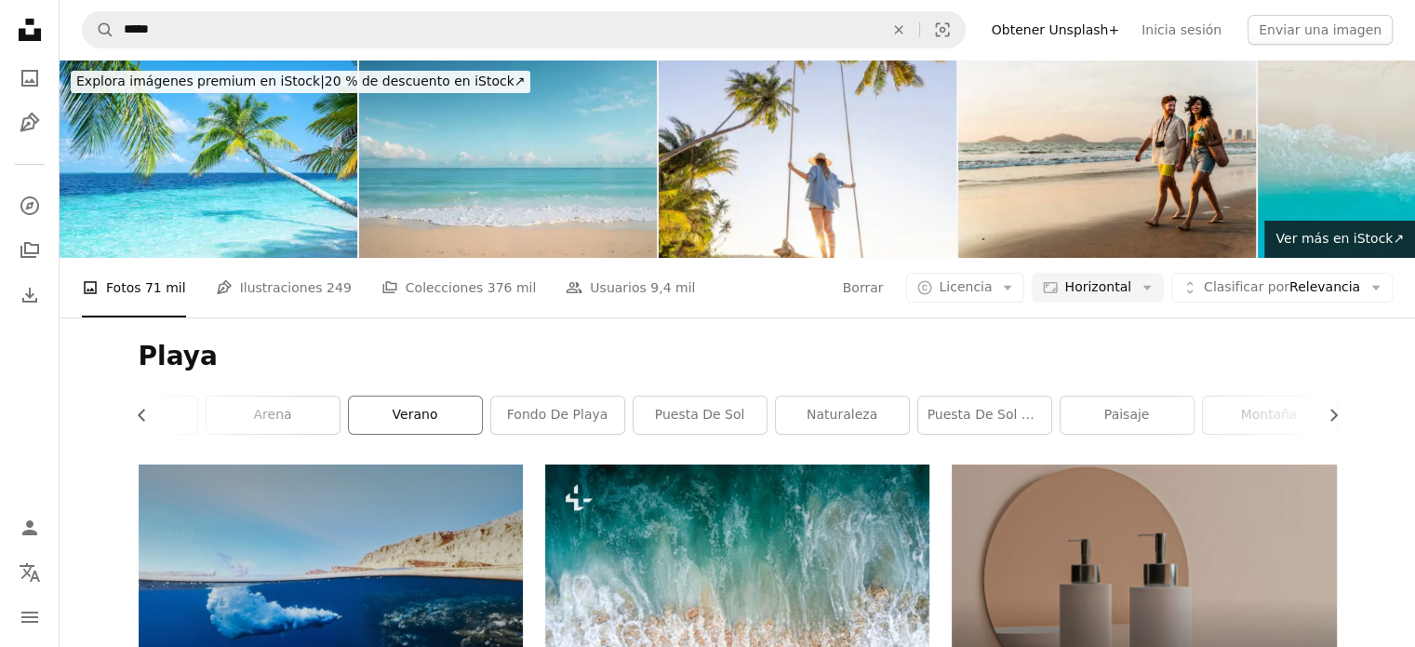
click at [439, 396] on link "verano" at bounding box center [415, 414] width 133 height 37
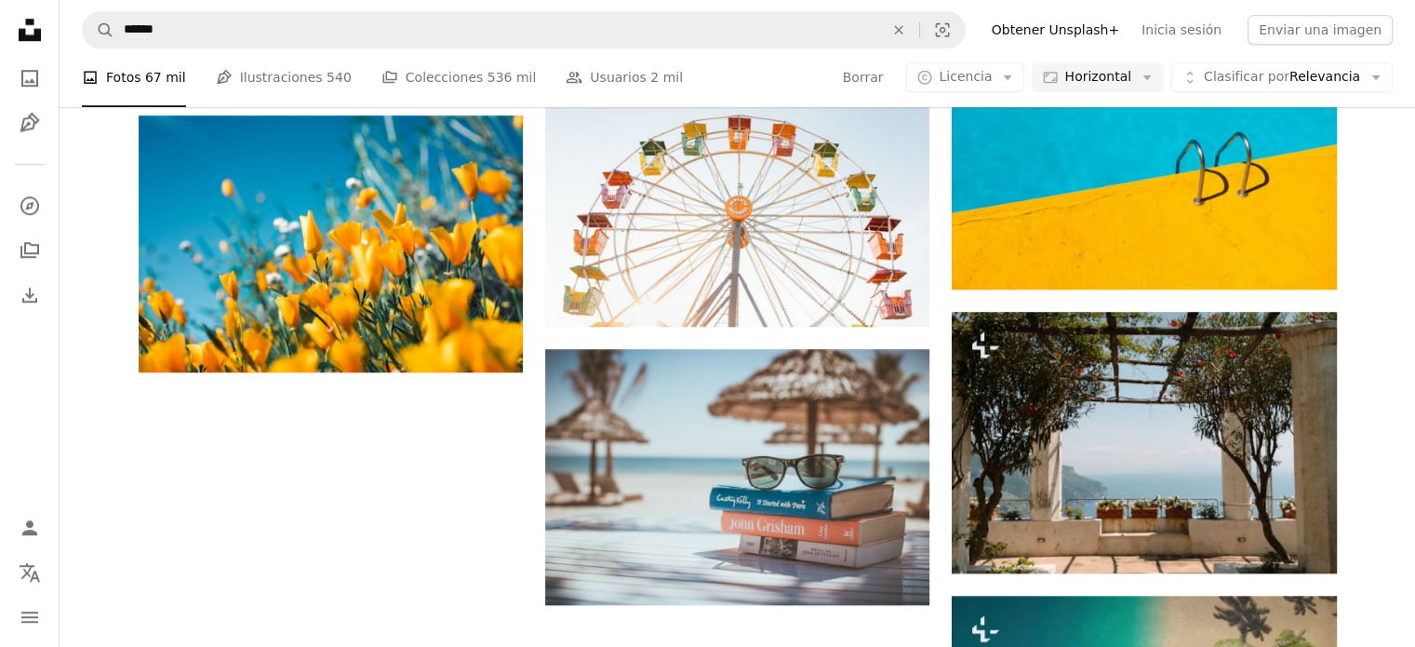
scroll to position [1954, 0]
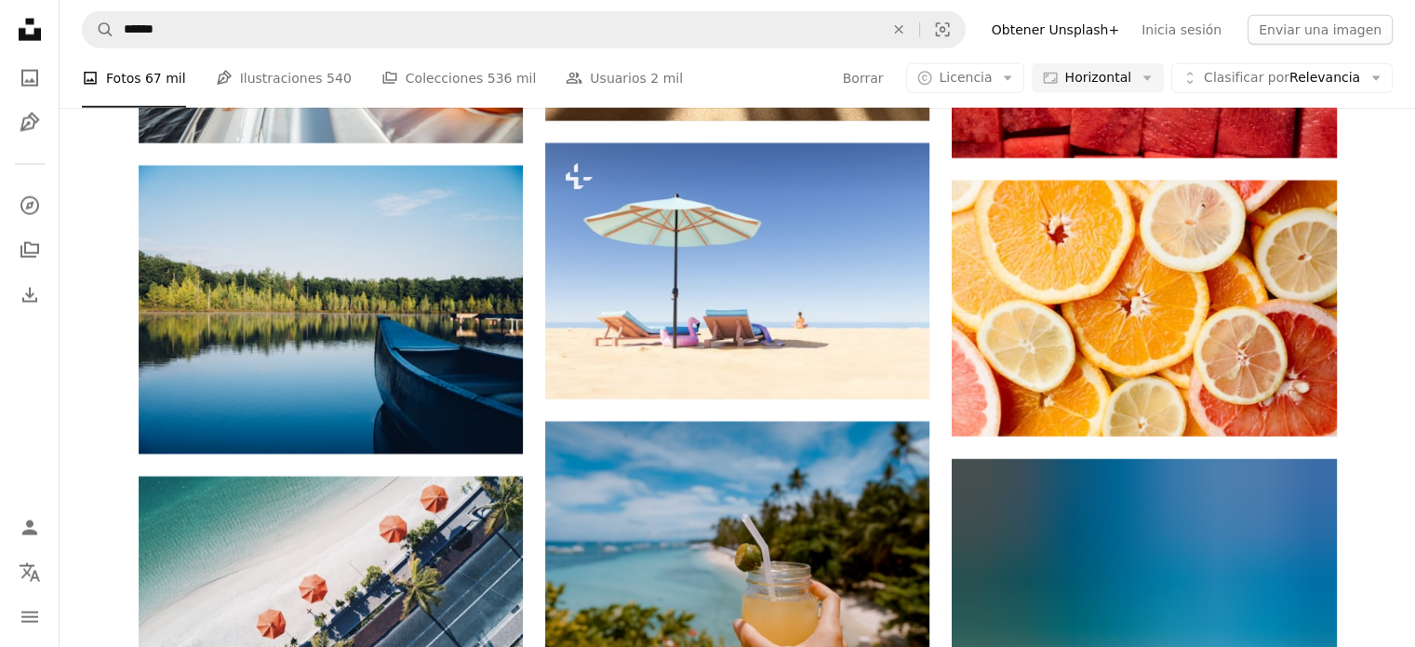
scroll to position [11759, 0]
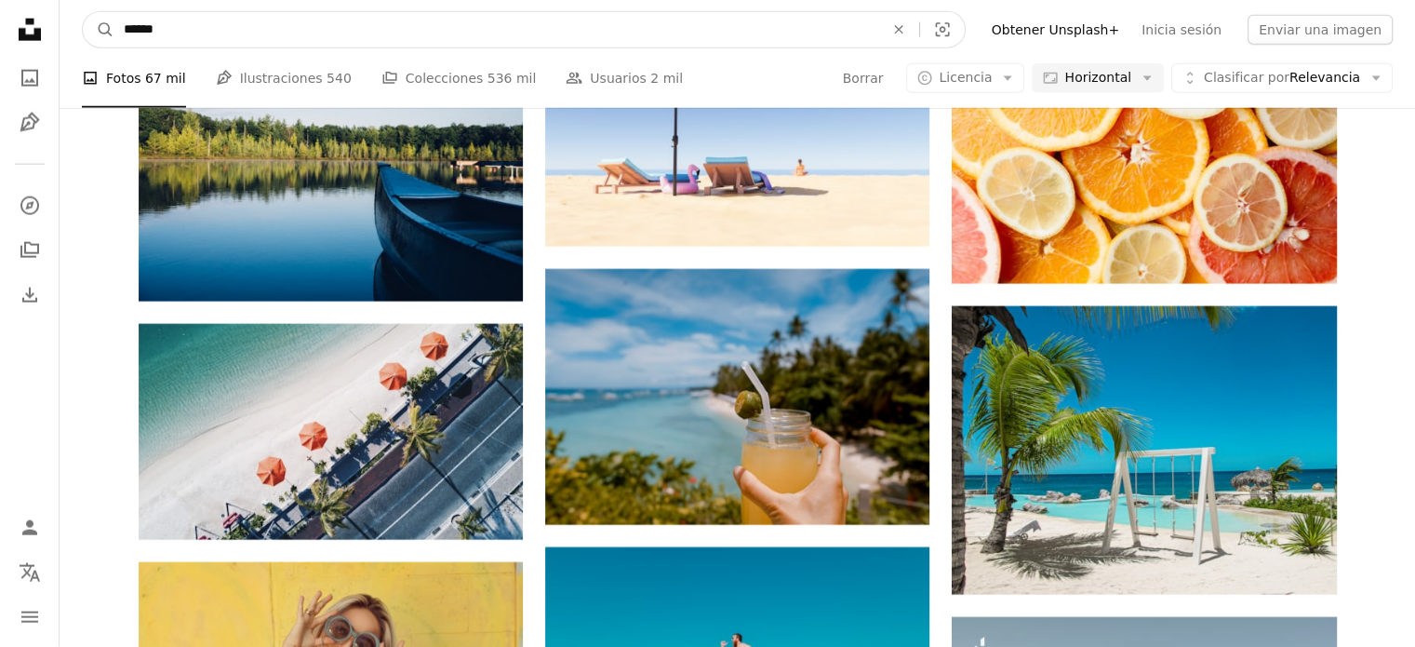
click at [529, 28] on input "******" at bounding box center [496, 29] width 764 height 35
type input "**********"
click button "A magnifying glass" at bounding box center [99, 29] width 32 height 35
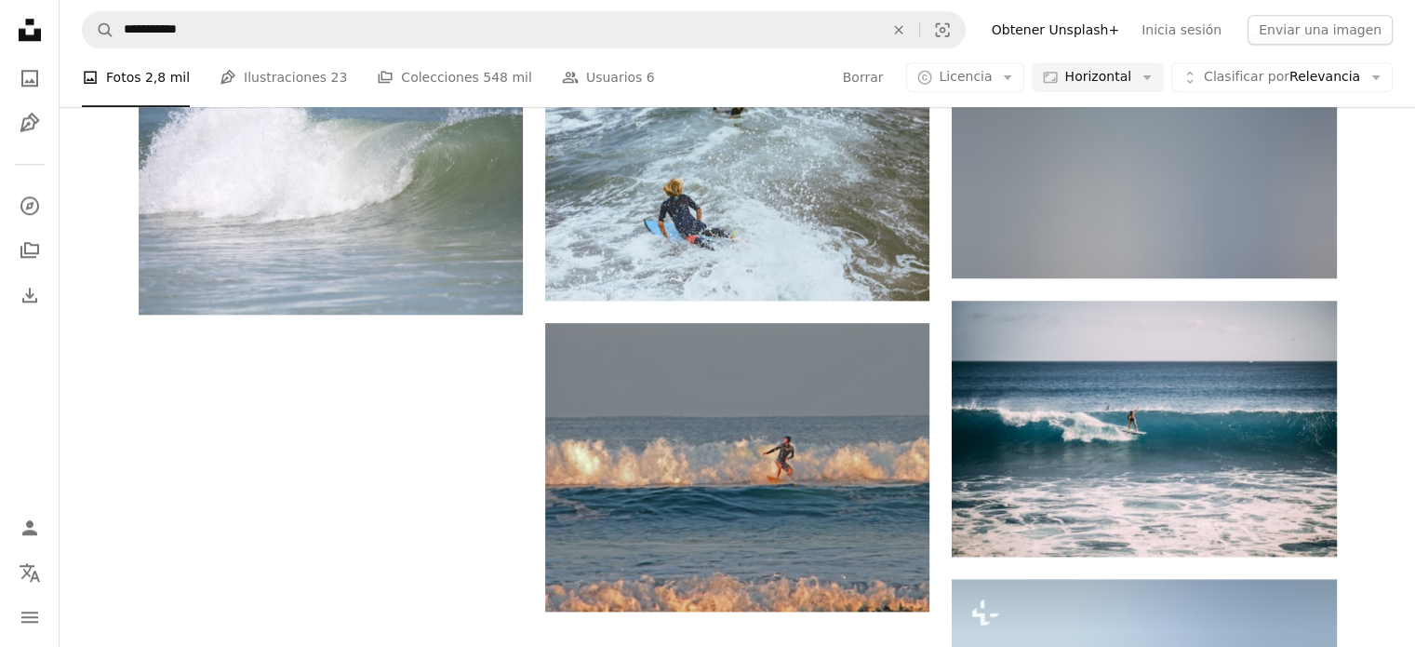
scroll to position [2011, 0]
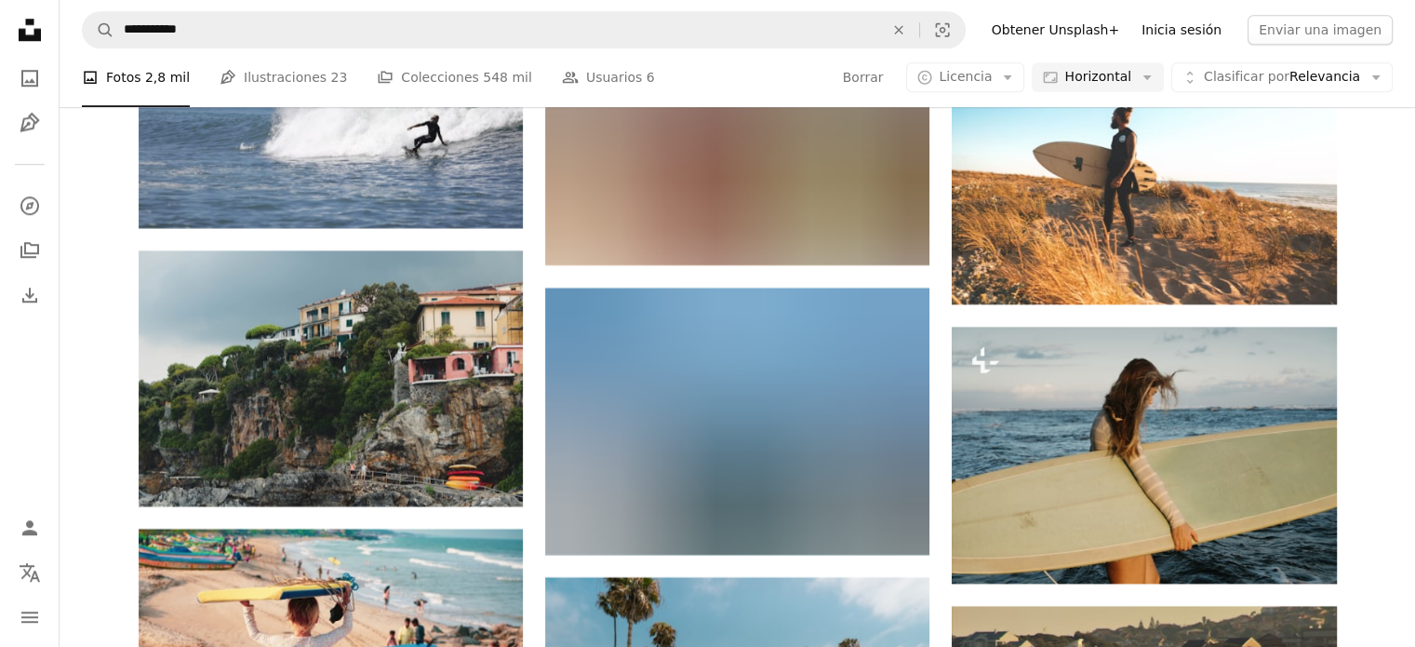
scroll to position [8896, 0]
